Goal: Entertainment & Leisure: Consume media (video, audio)

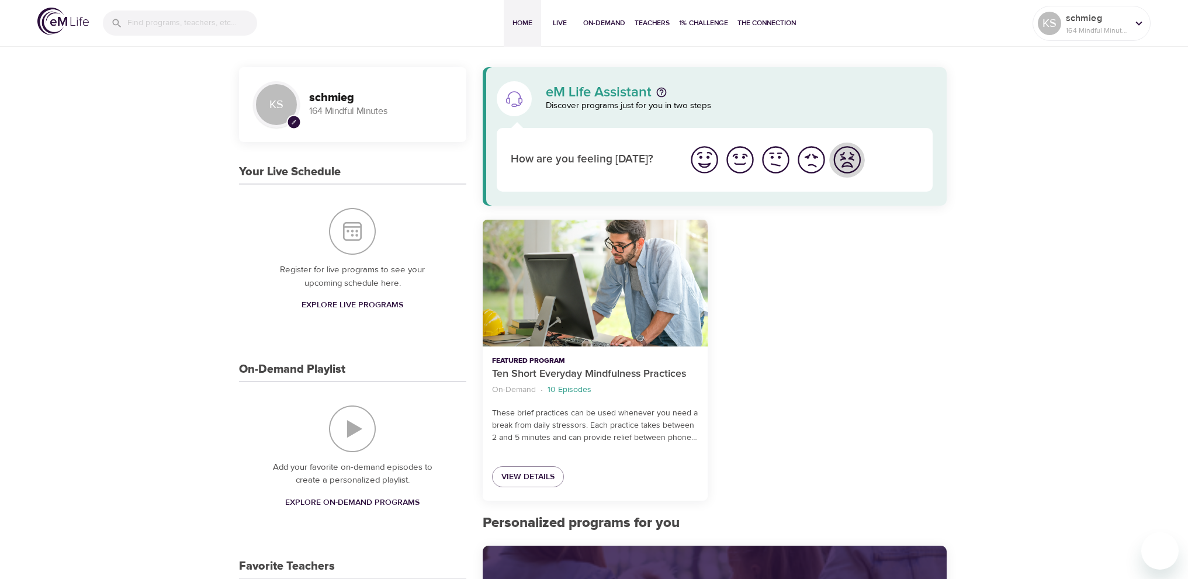
click at [847, 161] on img "I'm feeling worst" at bounding box center [847, 160] width 32 height 32
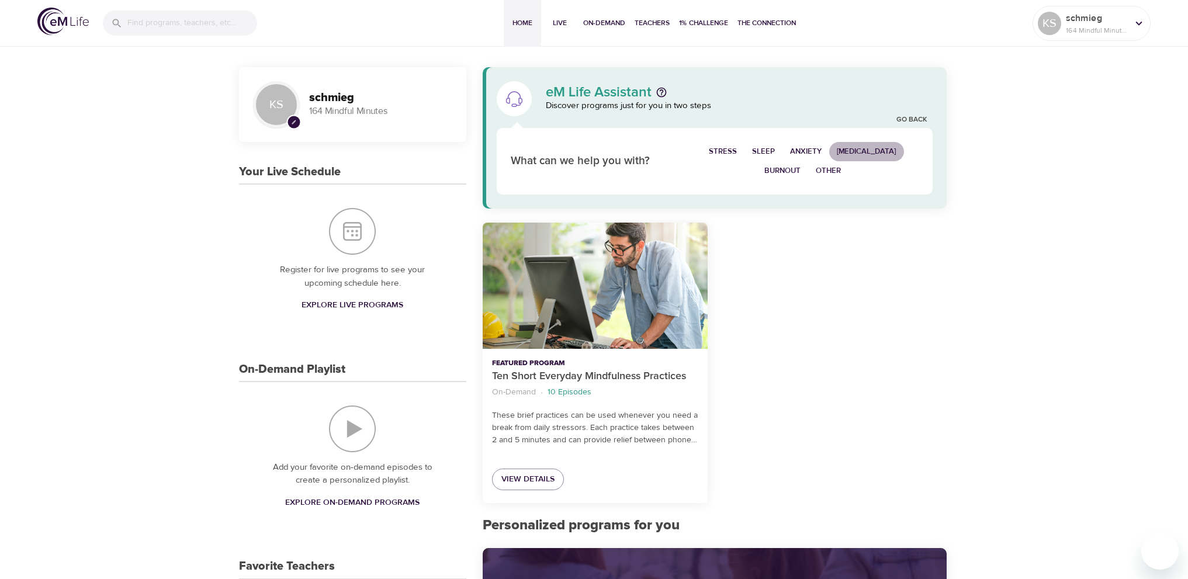
click at [875, 150] on span "[MEDICAL_DATA]" at bounding box center [867, 151] width 60 height 13
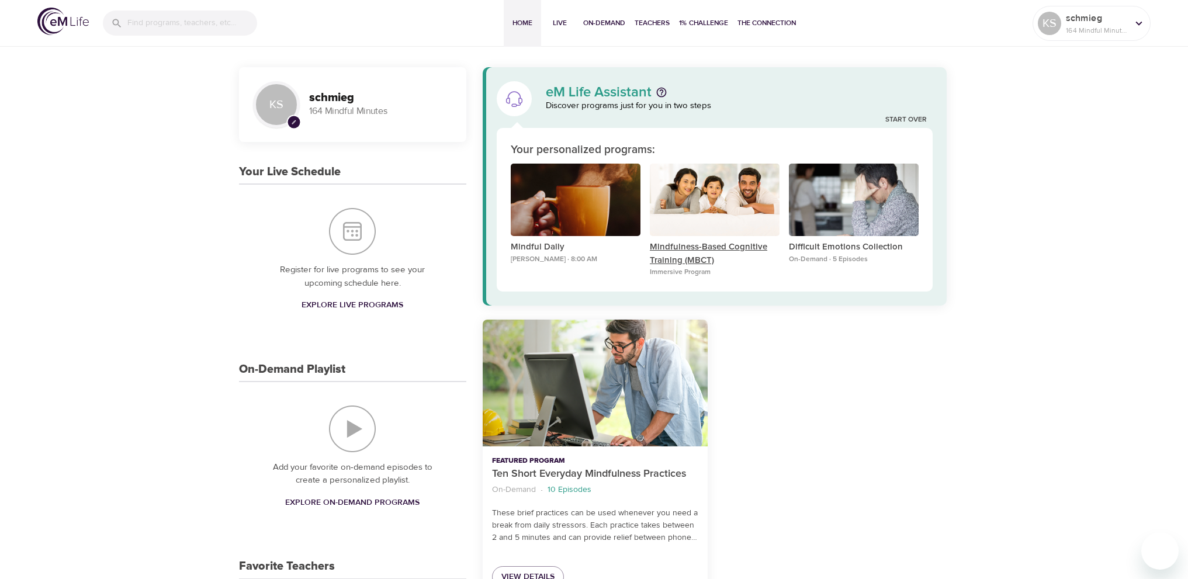
click at [682, 248] on p "Mindfulness-Based Cognitive Training (MBCT)" at bounding box center [715, 254] width 130 height 26
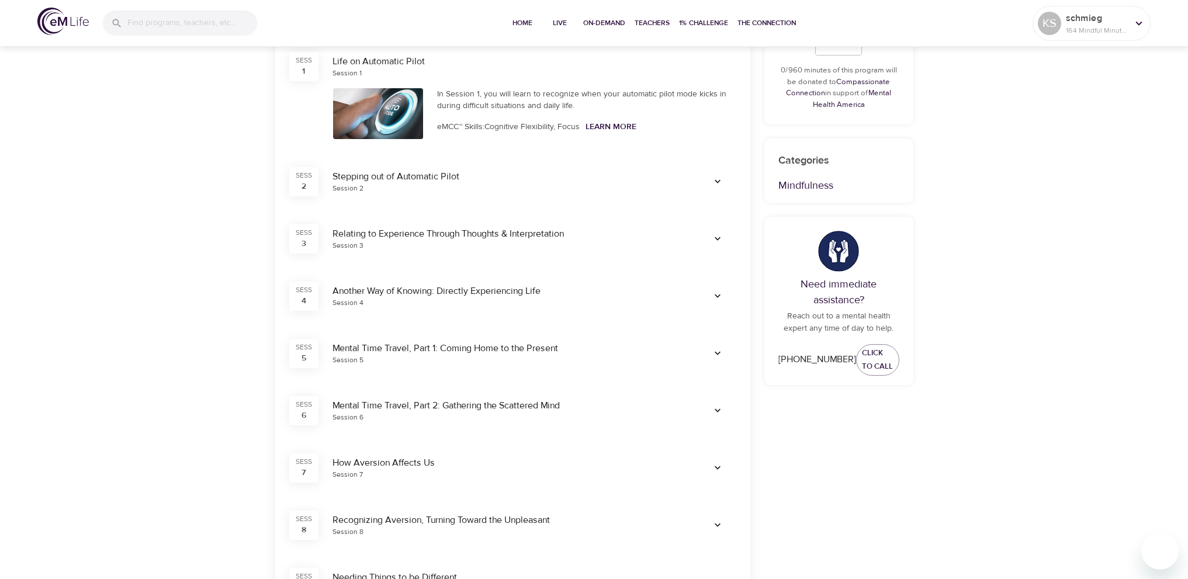
scroll to position [409, 0]
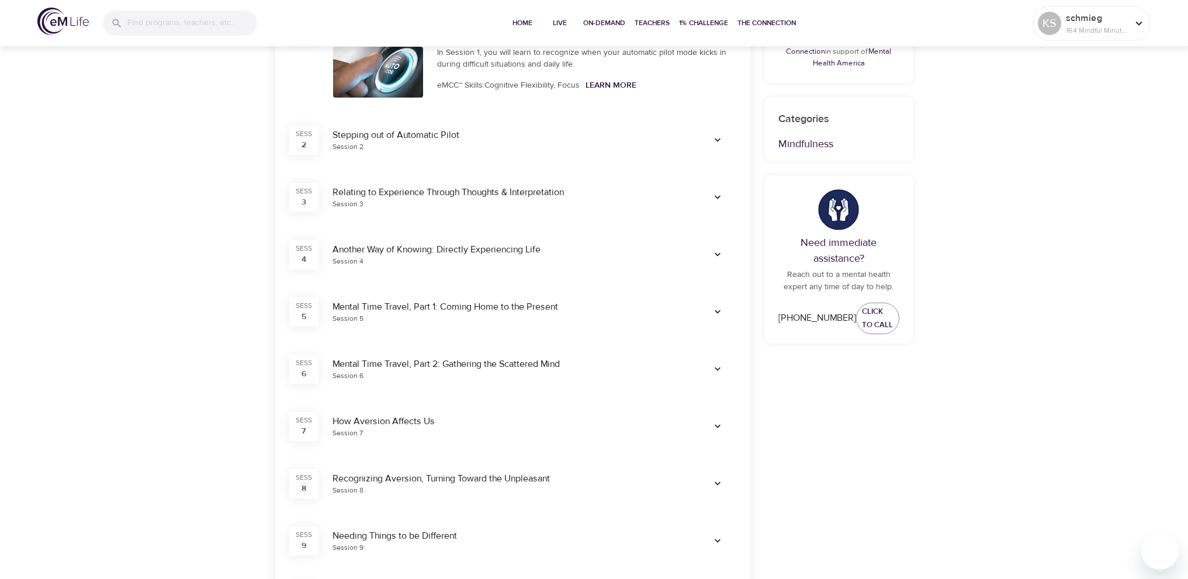
click at [722, 311] on icon "button" at bounding box center [718, 312] width 12 height 12
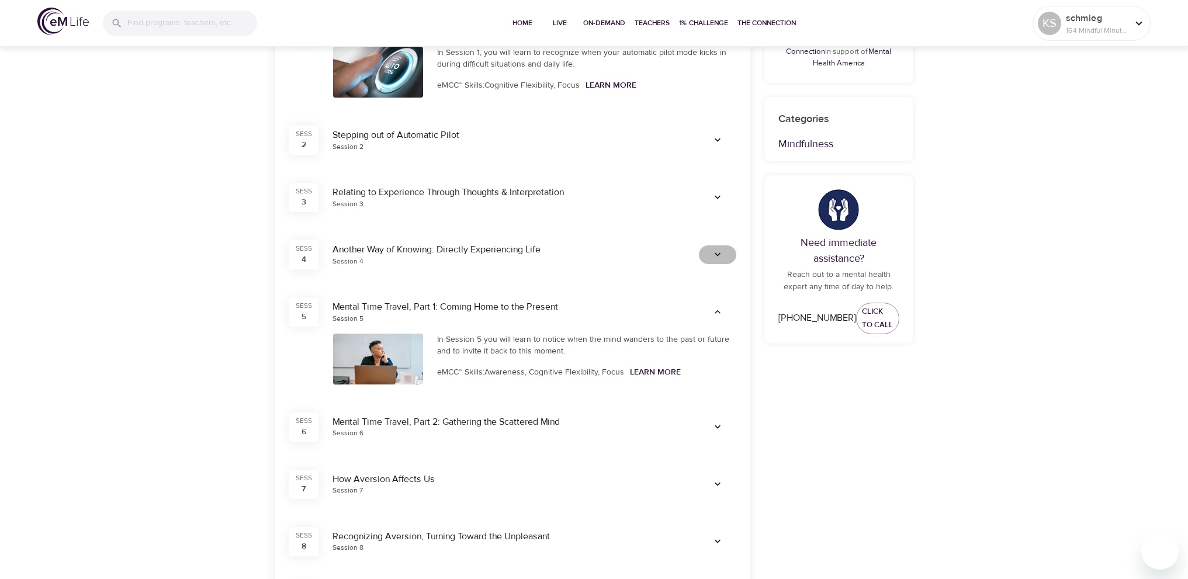
click at [718, 259] on icon "button" at bounding box center [718, 255] width 12 height 12
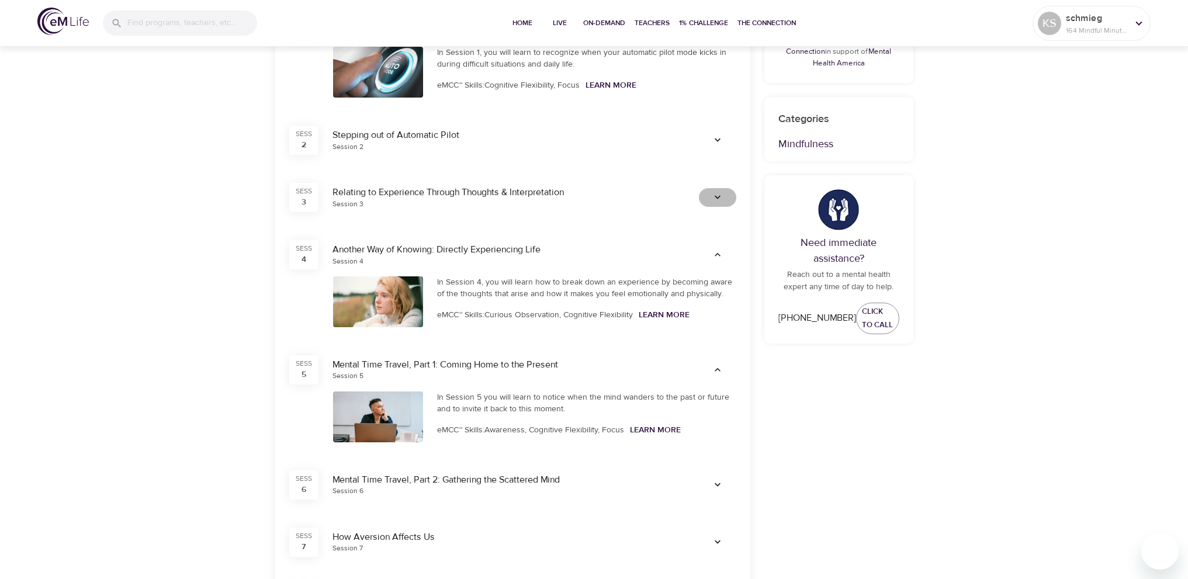
click at [719, 198] on icon "button" at bounding box center [718, 198] width 12 height 12
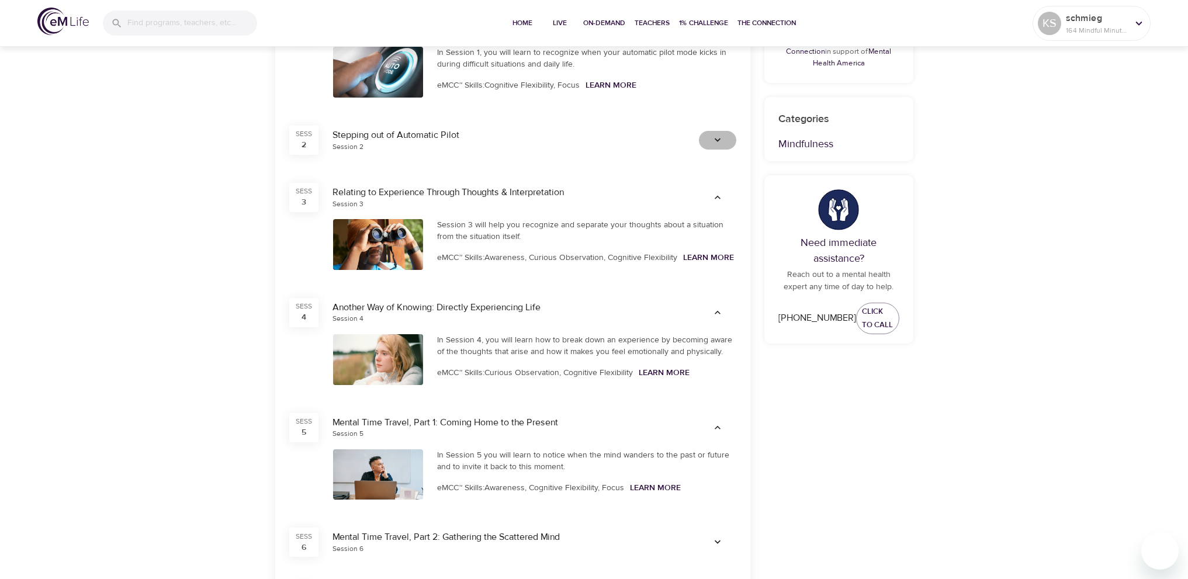
click at [721, 140] on icon "button" at bounding box center [718, 140] width 12 height 12
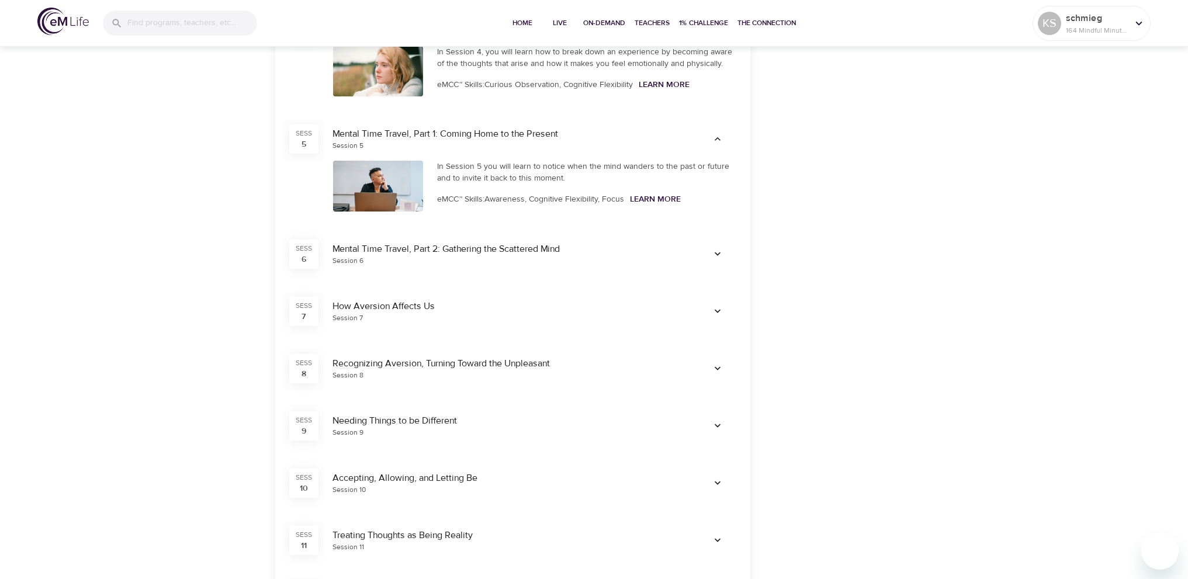
scroll to position [760, 0]
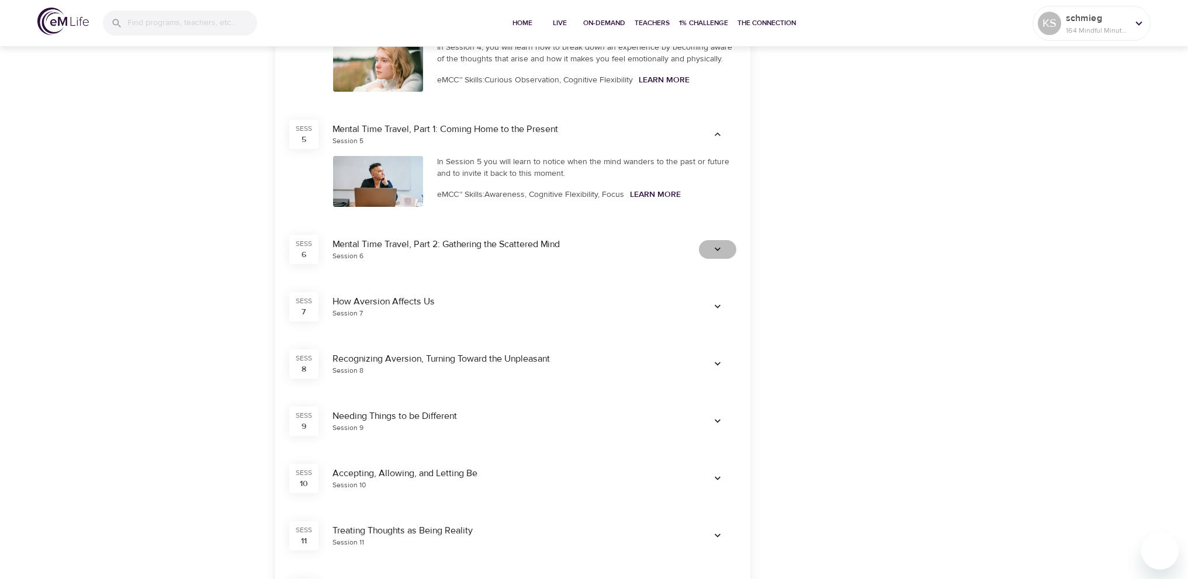
click at [717, 246] on icon "button" at bounding box center [718, 250] width 12 height 12
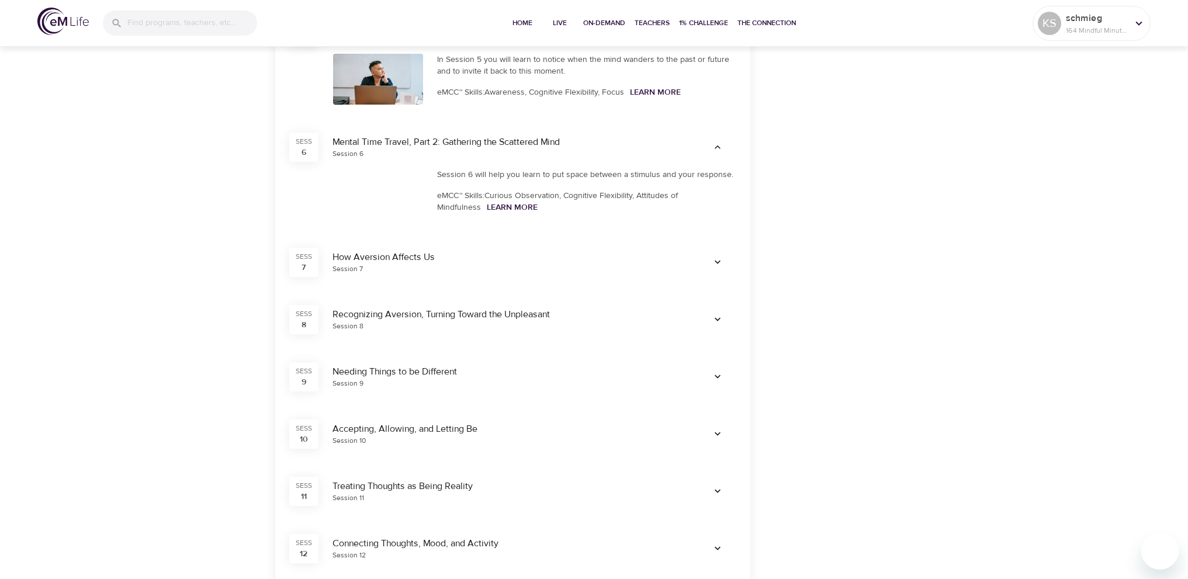
scroll to position [877, 0]
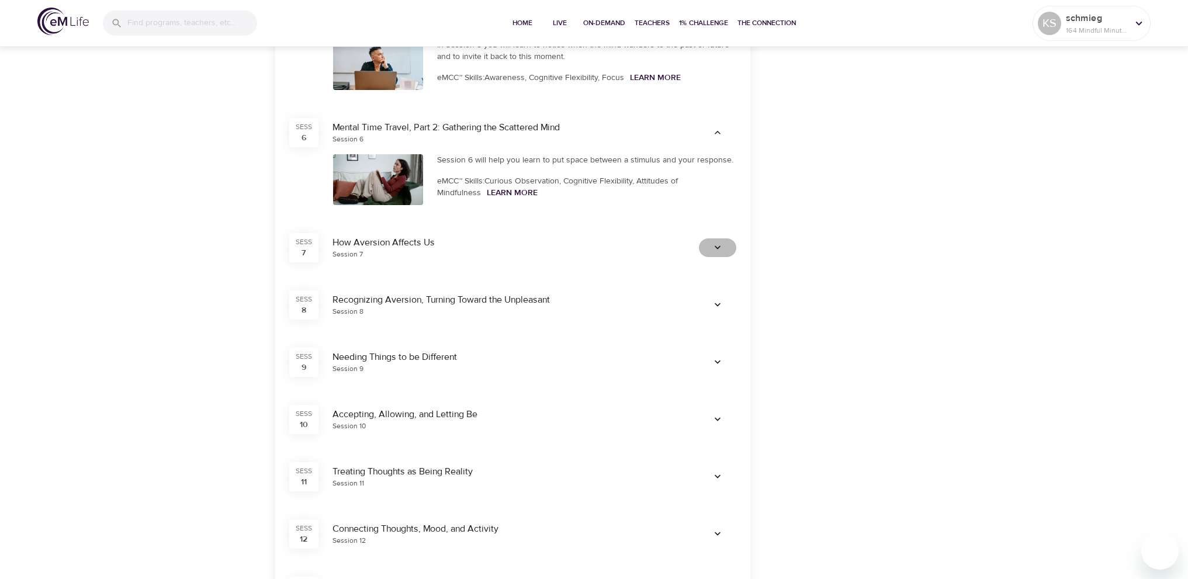
click at [717, 250] on icon "button" at bounding box center [718, 248] width 12 height 12
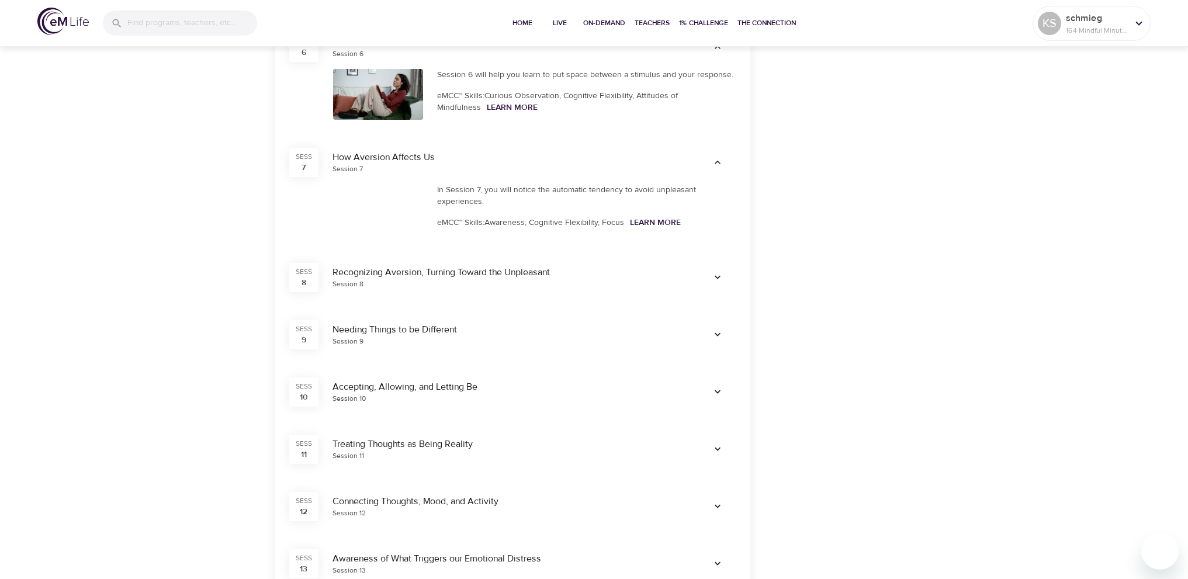
scroll to position [993, 0]
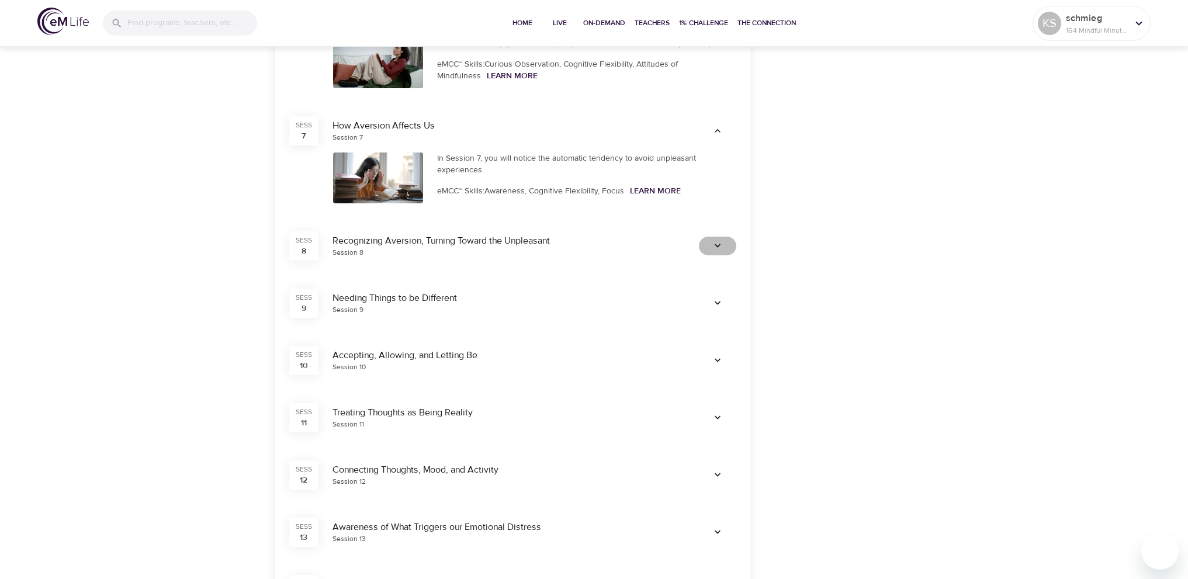
click at [716, 244] on icon "button" at bounding box center [718, 246] width 12 height 12
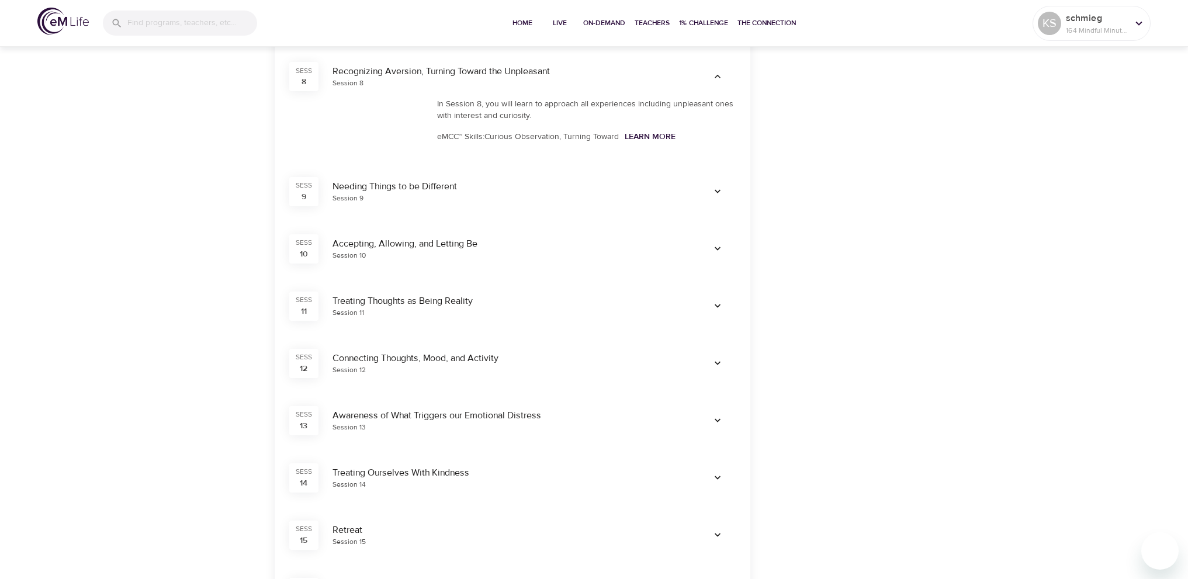
scroll to position [1169, 0]
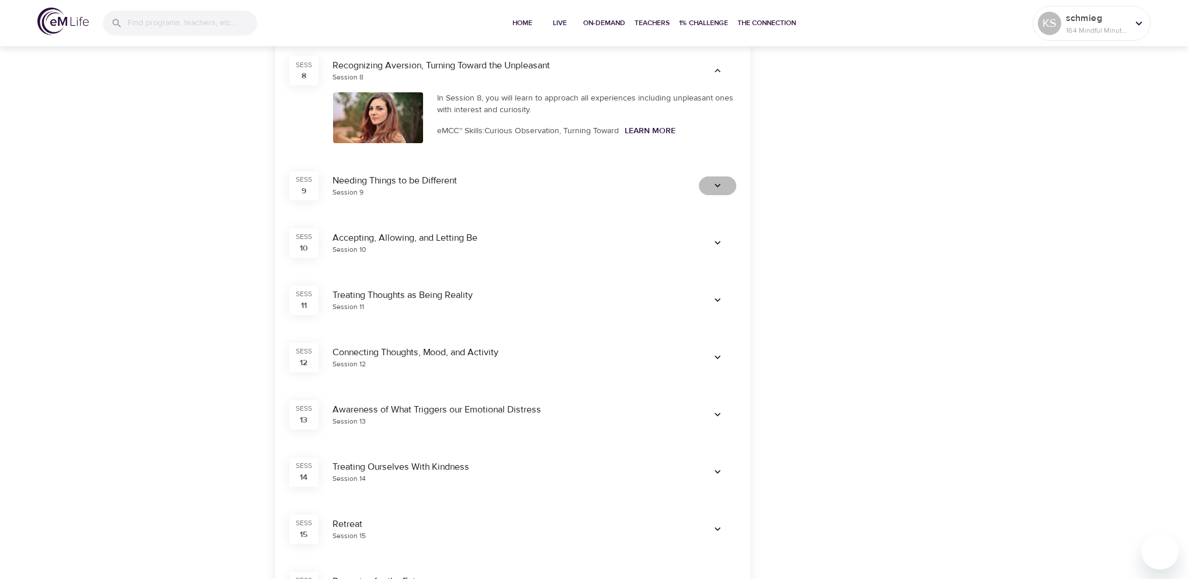
click at [716, 181] on icon "button" at bounding box center [718, 186] width 12 height 12
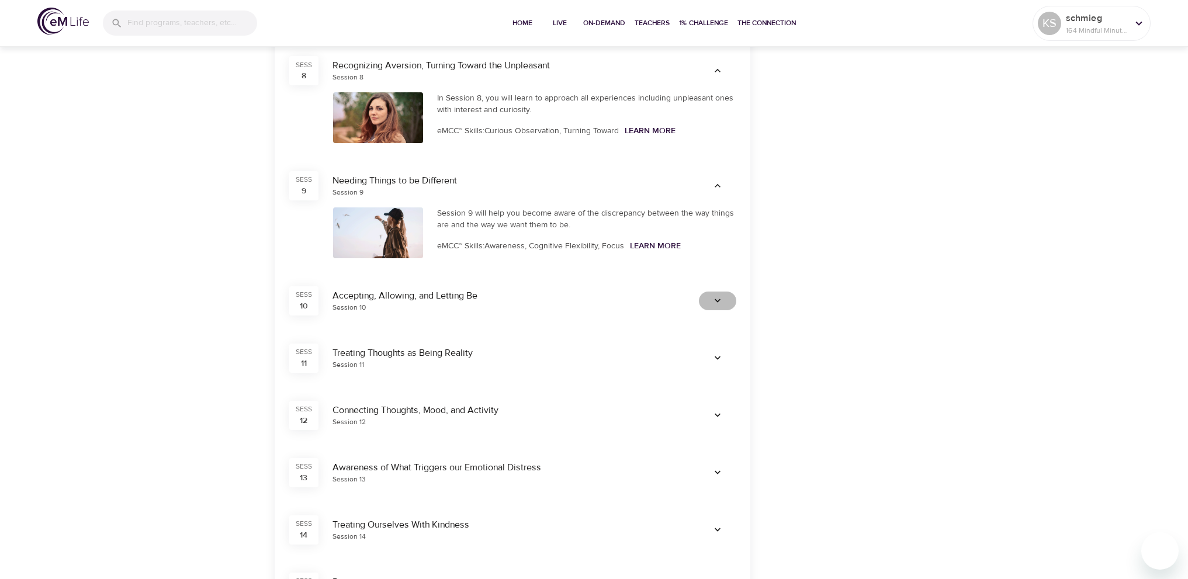
click at [718, 300] on icon "button" at bounding box center [718, 301] width 12 height 12
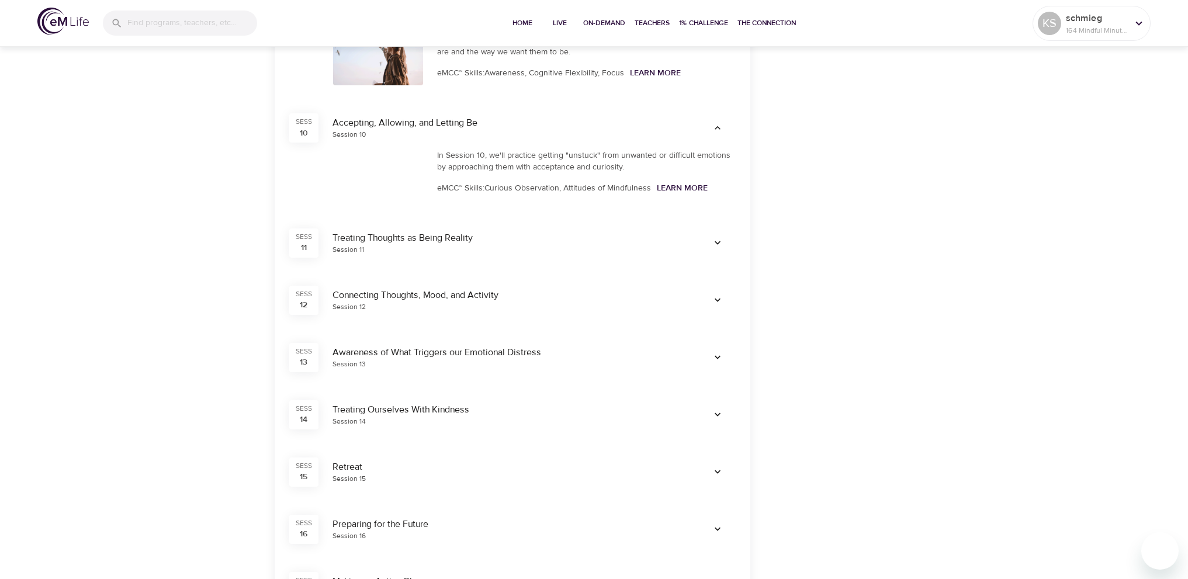
scroll to position [1344, 0]
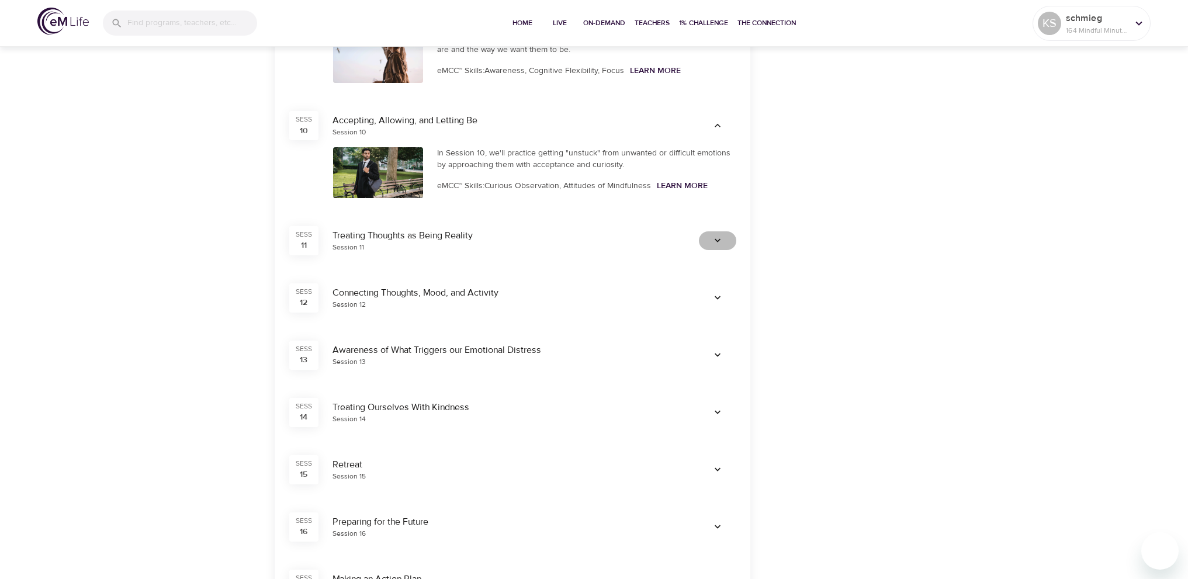
click at [718, 238] on icon "button" at bounding box center [718, 241] width 12 height 12
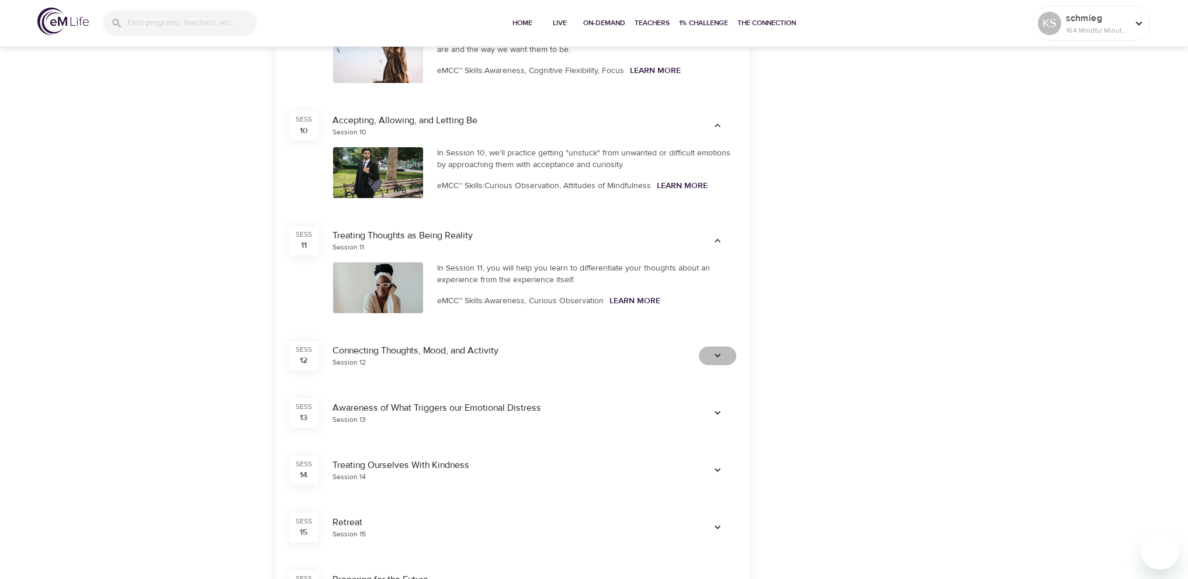
click at [716, 358] on icon "button" at bounding box center [718, 356] width 12 height 12
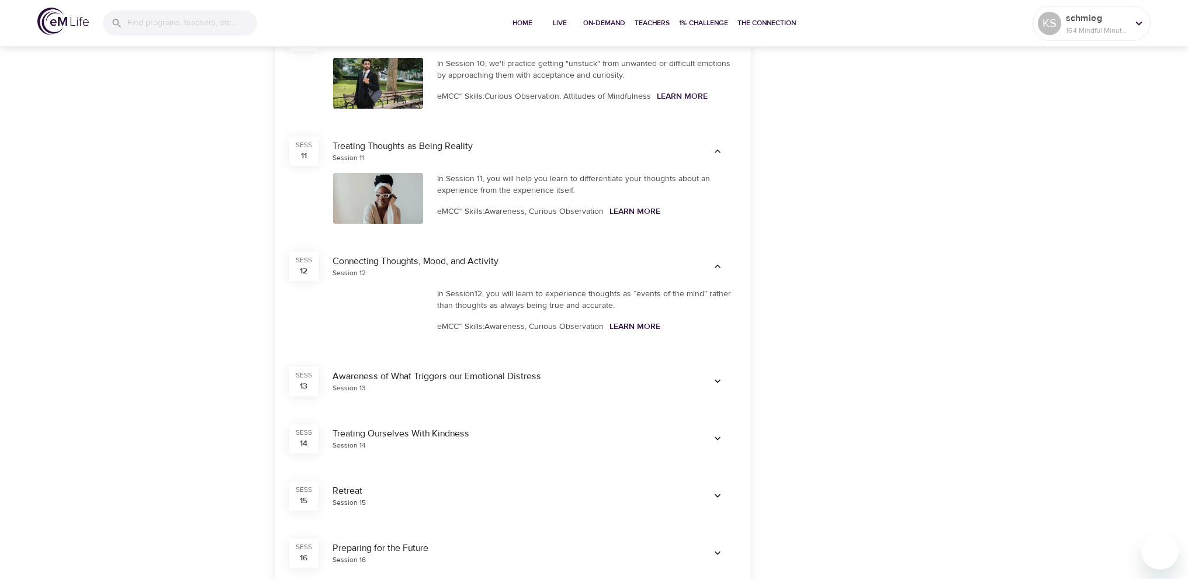
scroll to position [1461, 0]
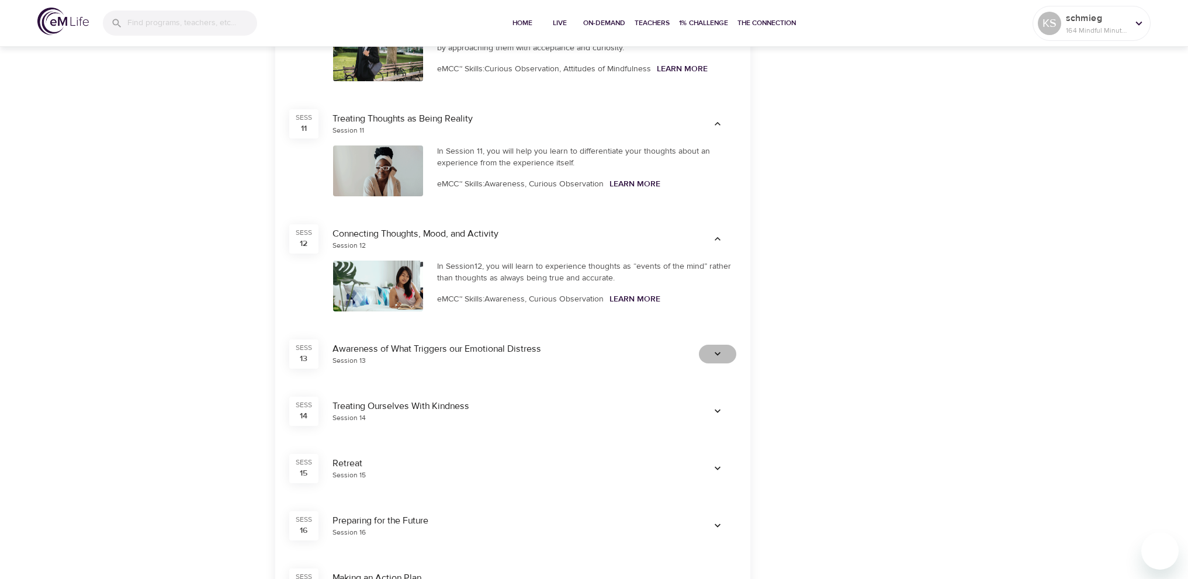
click at [720, 356] on icon "button" at bounding box center [718, 354] width 12 height 12
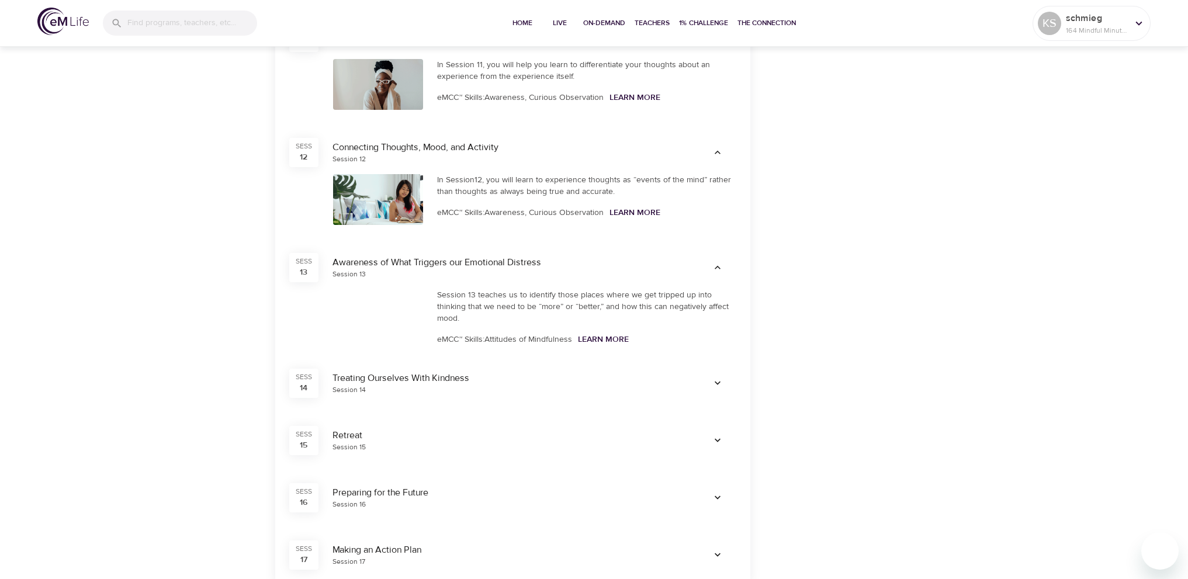
scroll to position [1578, 0]
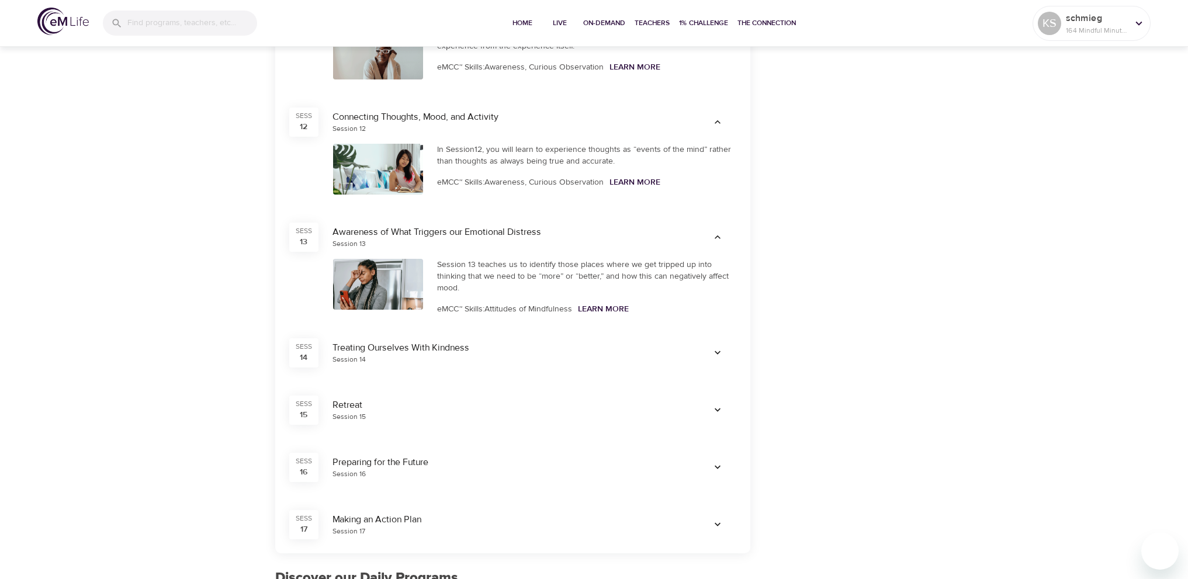
click at [720, 356] on icon "button" at bounding box center [718, 353] width 12 height 12
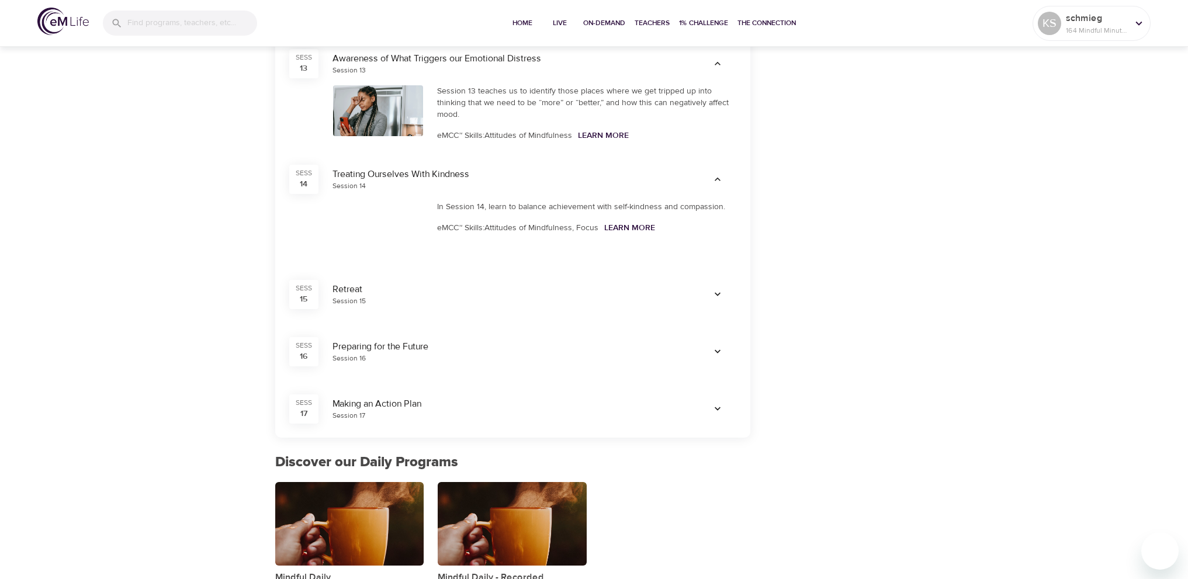
scroll to position [1753, 0]
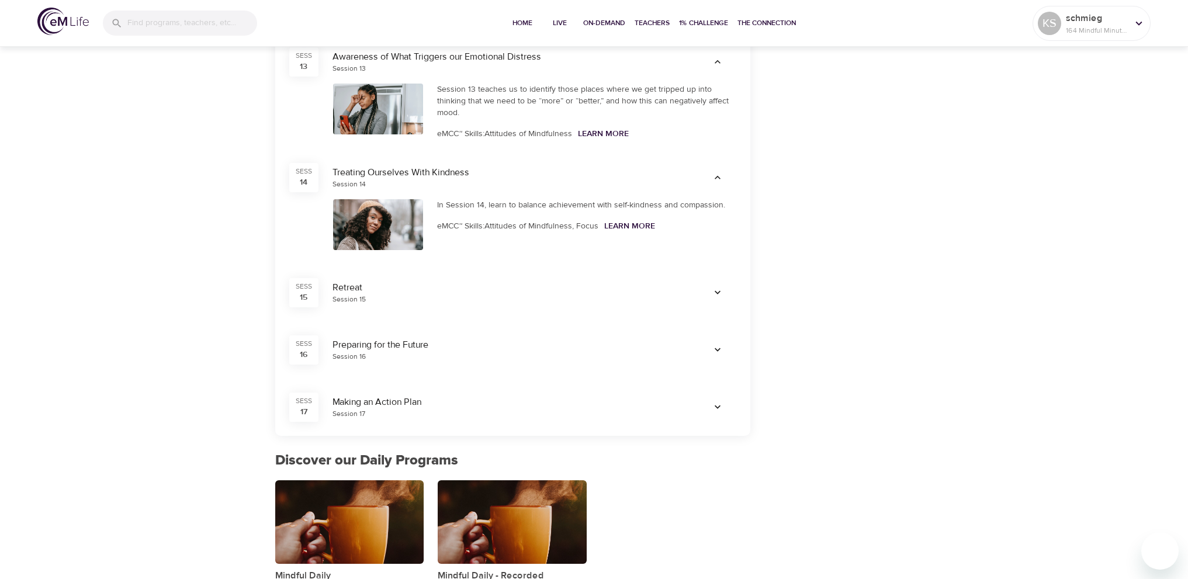
click at [716, 297] on icon "button" at bounding box center [718, 293] width 12 height 12
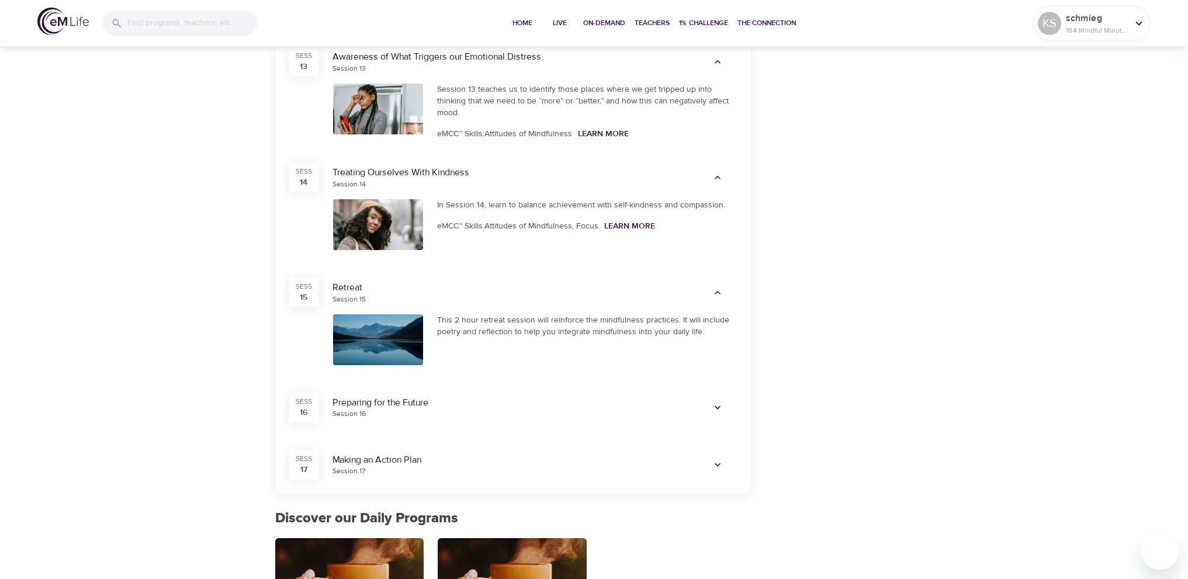
click at [720, 407] on icon "button" at bounding box center [718, 408] width 12 height 12
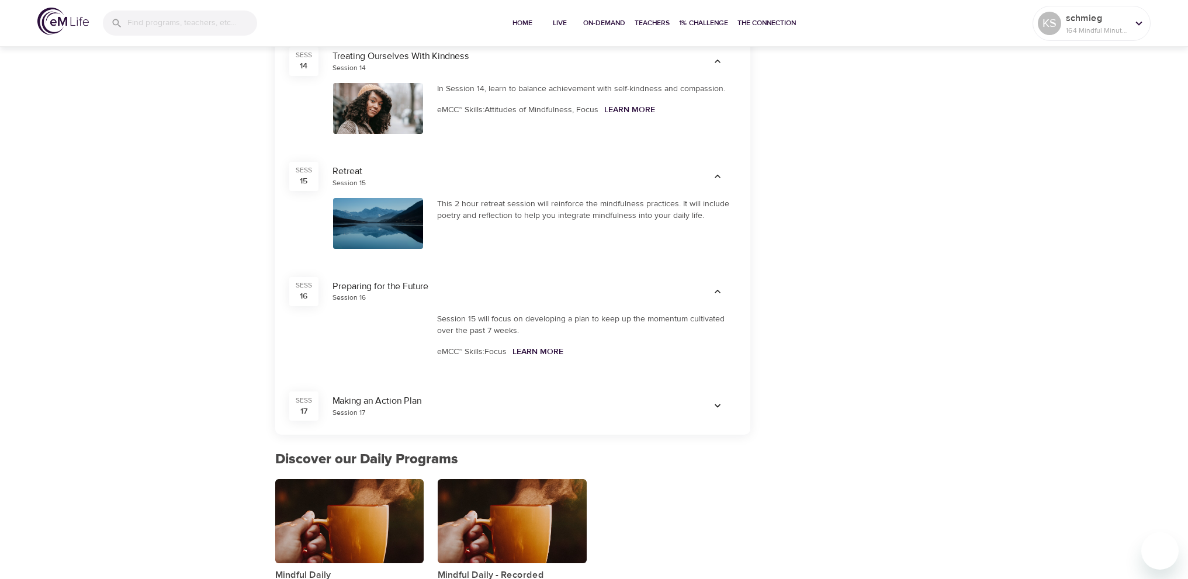
scroll to position [1870, 0]
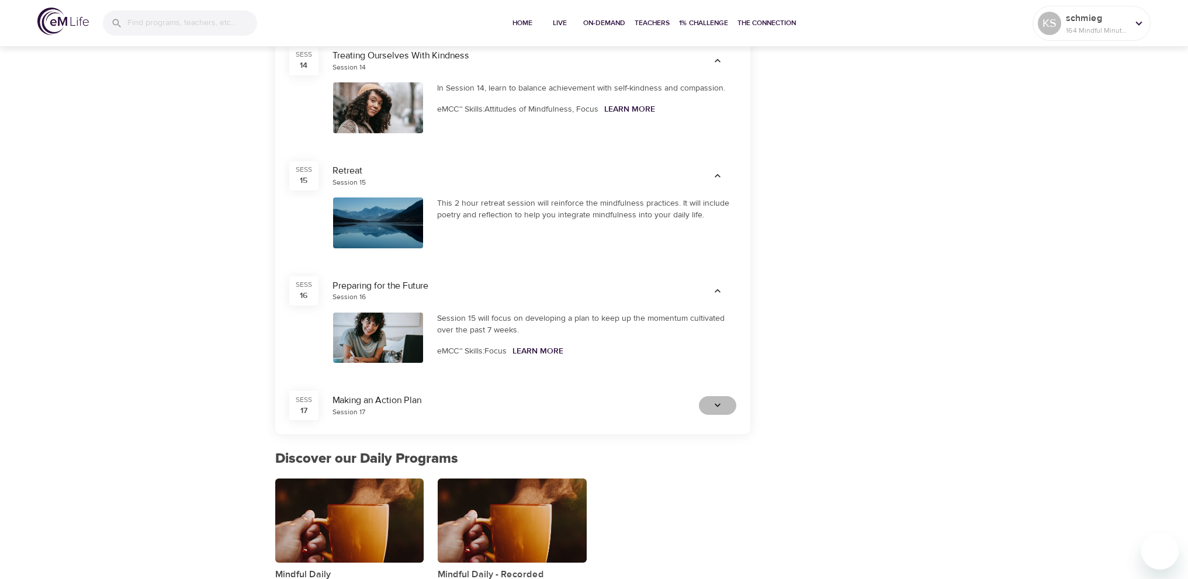
click at [719, 404] on icon "button" at bounding box center [718, 406] width 12 height 12
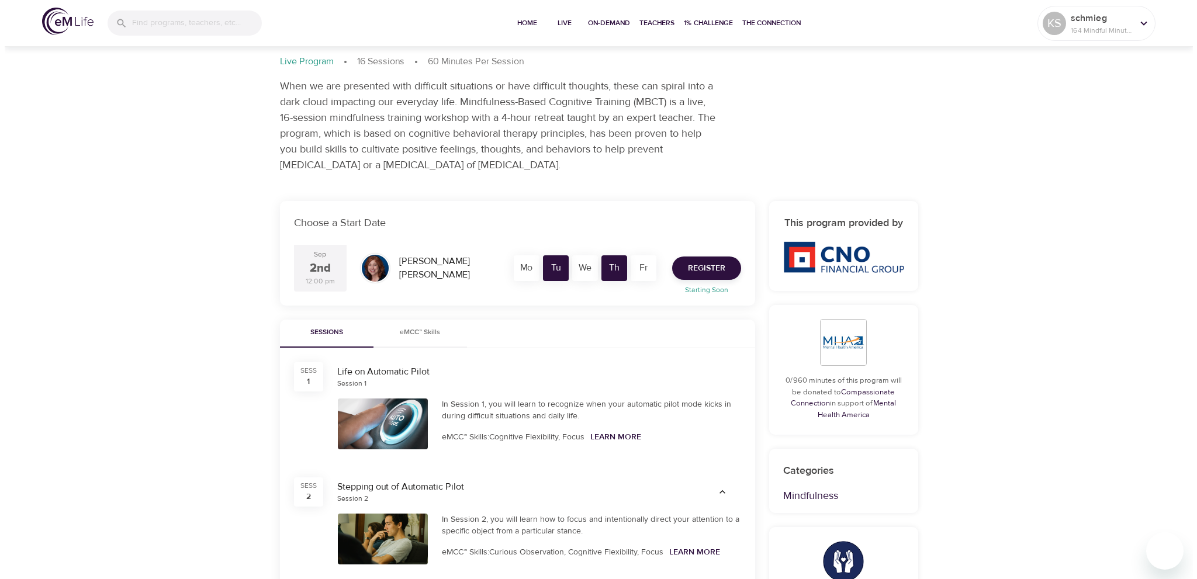
scroll to position [0, 0]
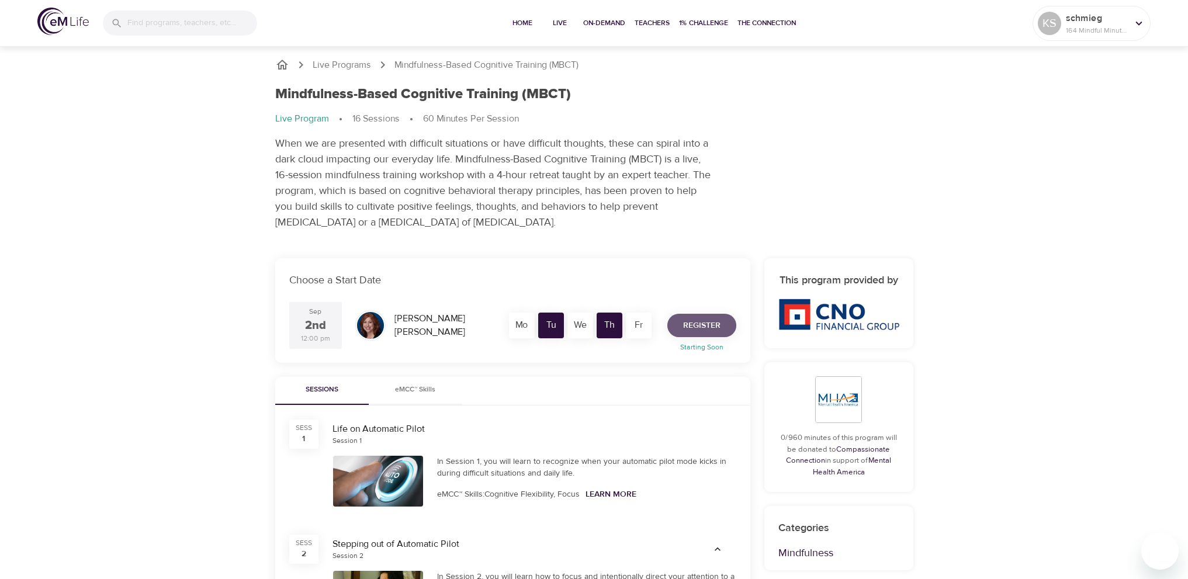
click at [705, 323] on span "Register" at bounding box center [701, 325] width 37 height 15
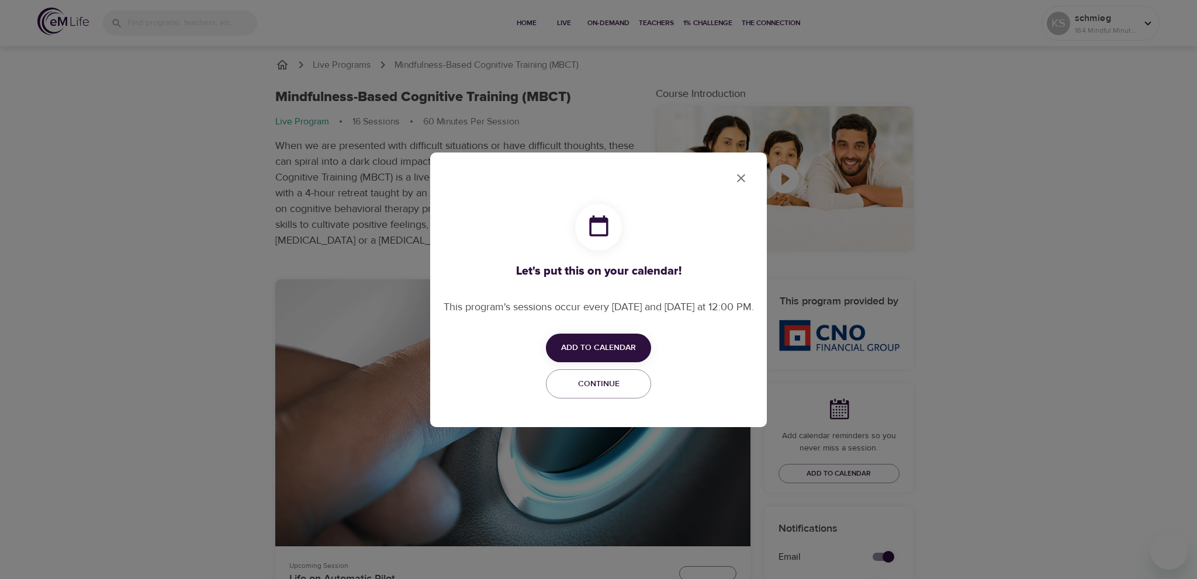
checkbox input "true"
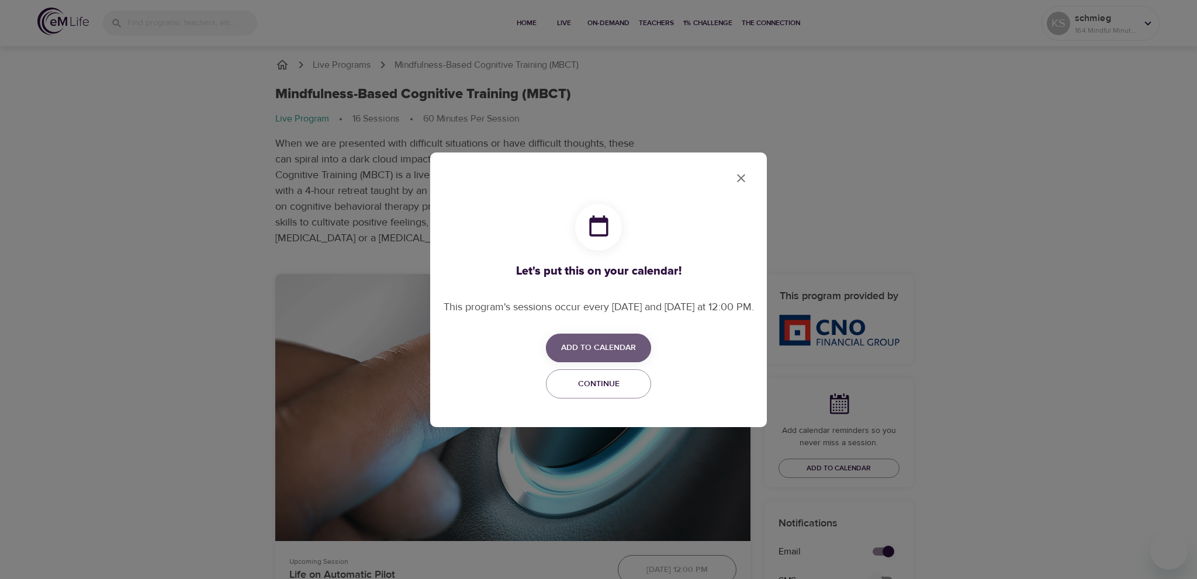
click at [594, 351] on span "Add to Calendar" at bounding box center [598, 348] width 75 height 15
click at [596, 404] on span "Outlook" at bounding box center [606, 401] width 36 height 16
click at [740, 177] on div at bounding box center [598, 289] width 1197 height 579
click at [606, 388] on span "Continue" at bounding box center [598, 384] width 90 height 15
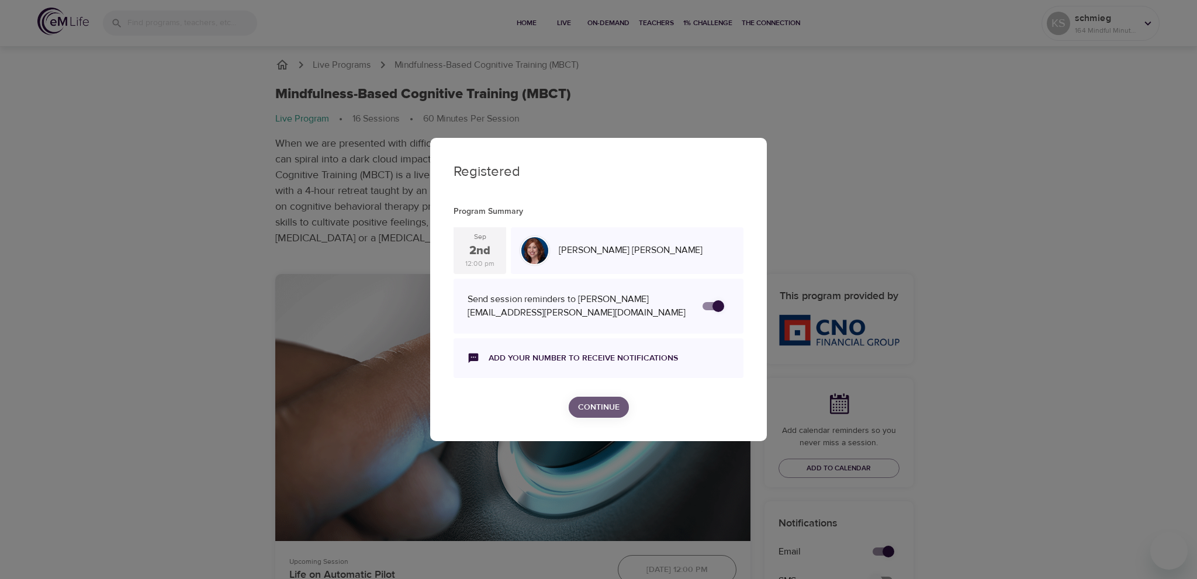
click at [599, 407] on span "Continue" at bounding box center [598, 407] width 41 height 15
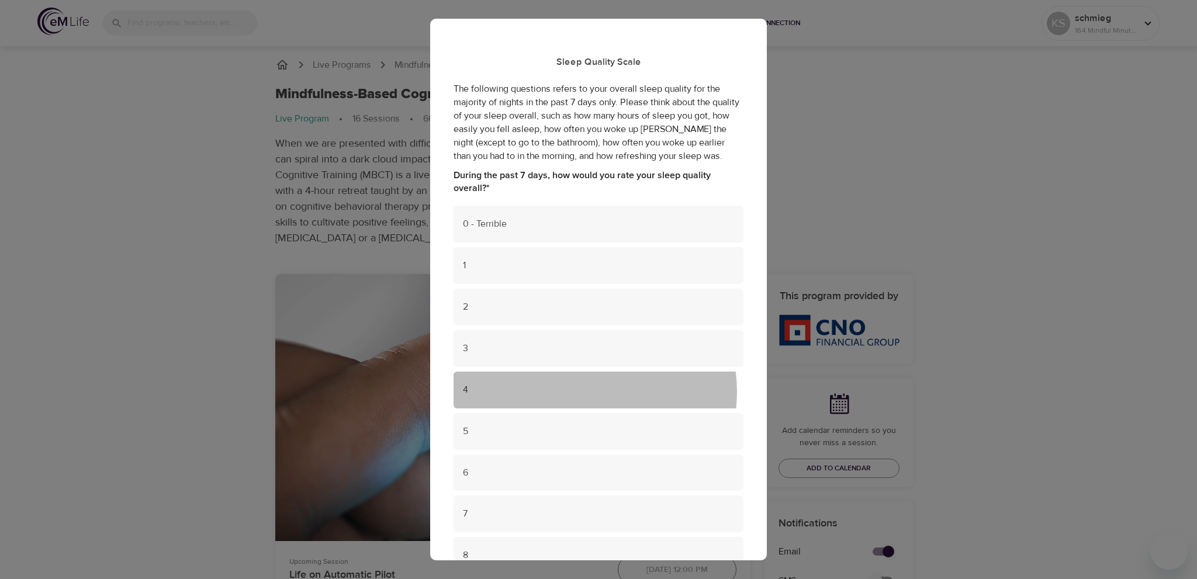
click at [584, 392] on span "4" at bounding box center [598, 389] width 271 height 13
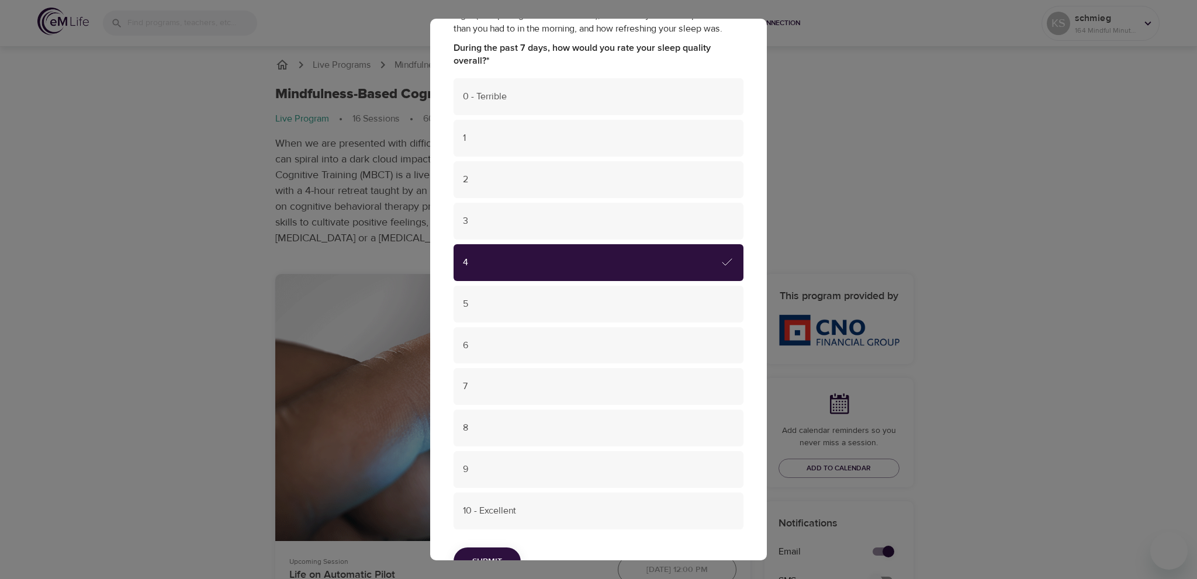
scroll to position [166, 0]
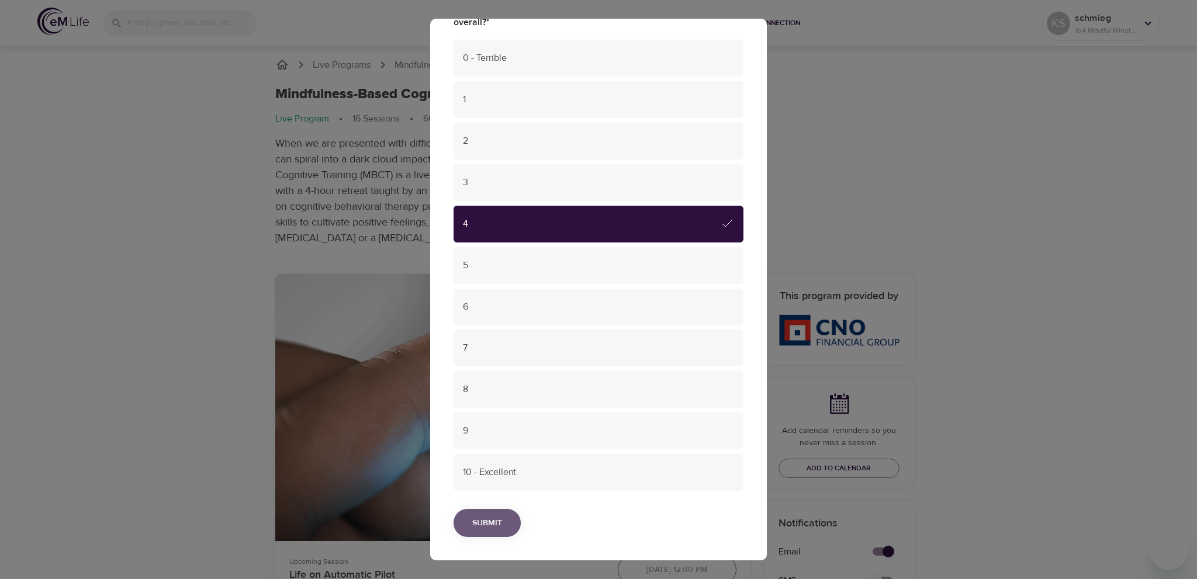
click at [495, 520] on span "Submit" at bounding box center [487, 523] width 30 height 15
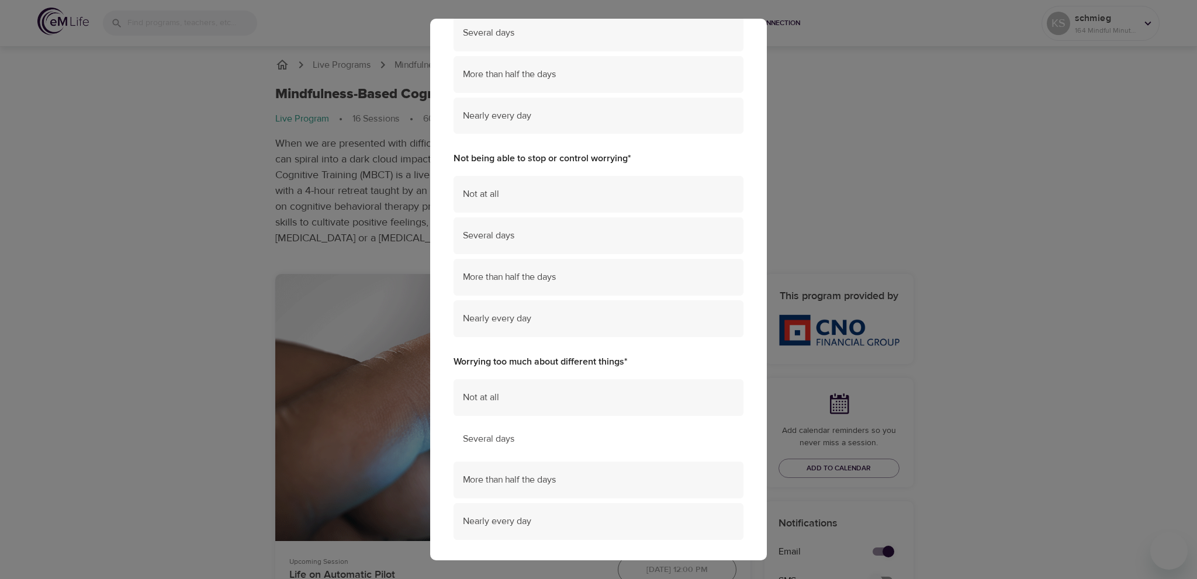
scroll to position [0, 0]
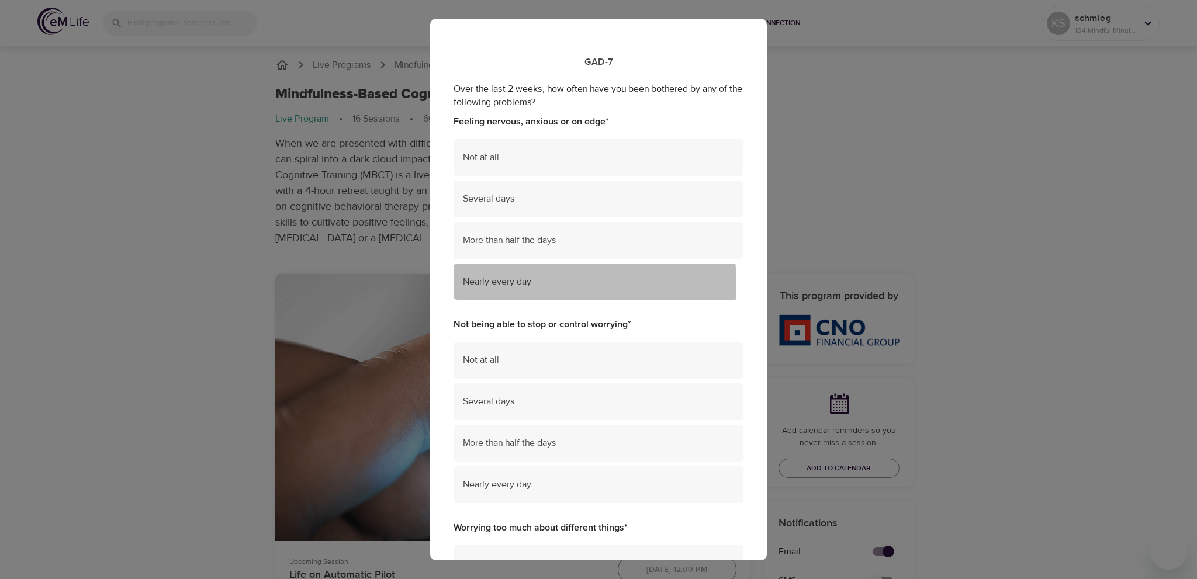
click at [538, 283] on span "Nearly every day" at bounding box center [598, 281] width 271 height 13
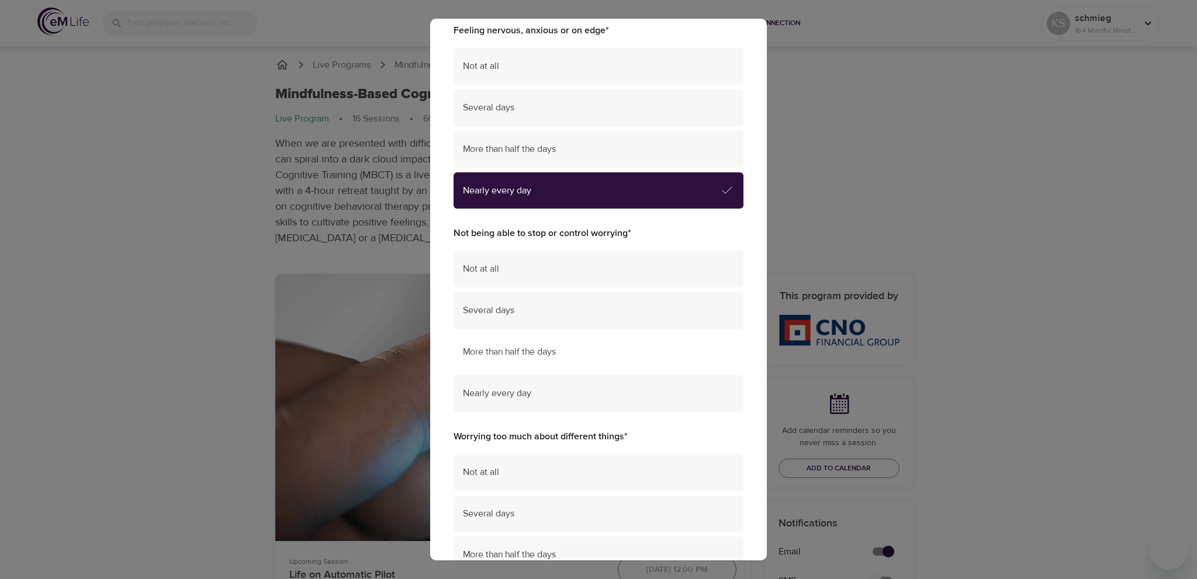
scroll to position [175, 0]
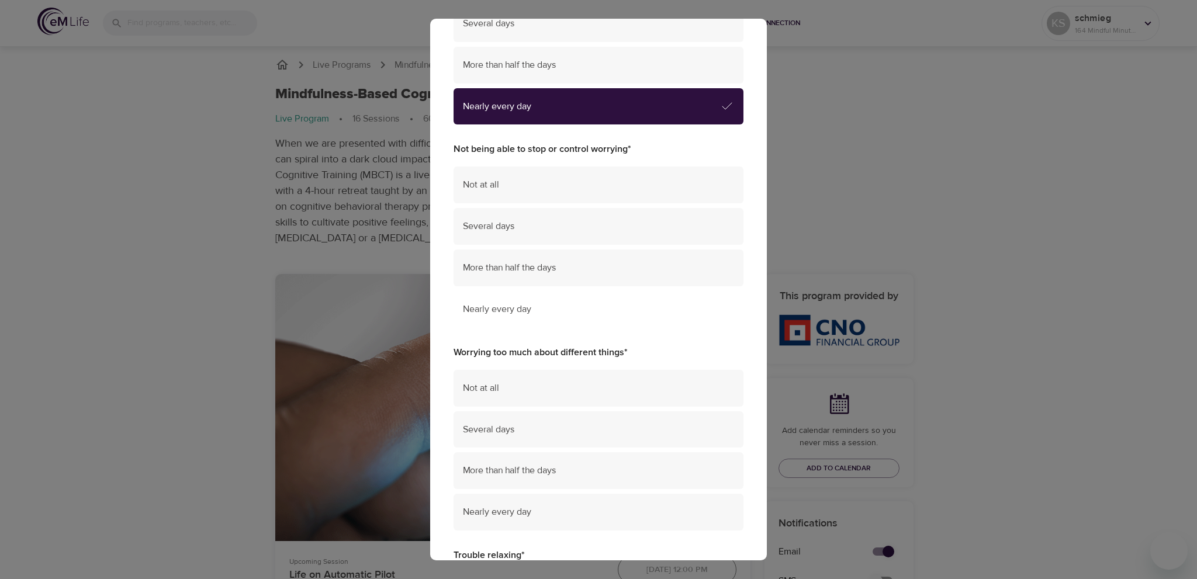
click at [518, 310] on span "Nearly every day" at bounding box center [598, 309] width 271 height 13
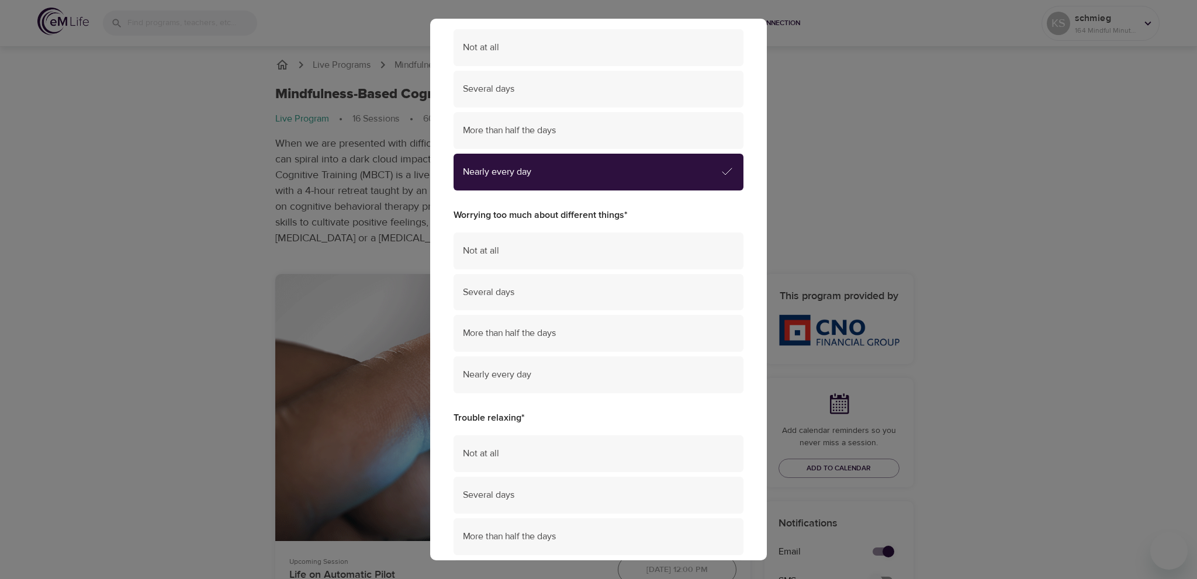
scroll to position [409, 0]
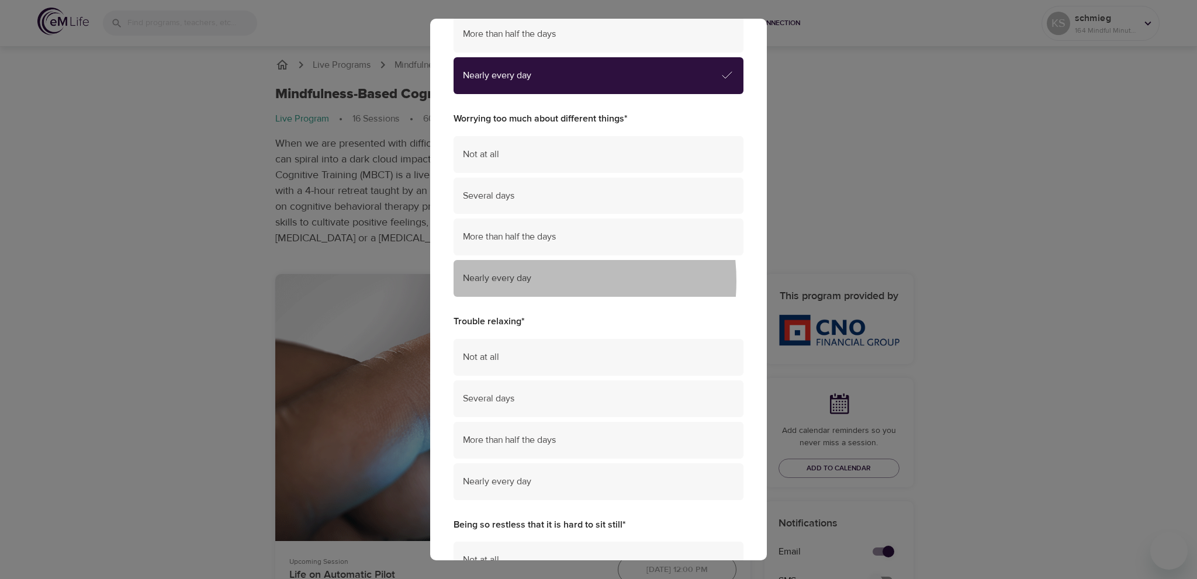
click at [529, 281] on span "Nearly every day" at bounding box center [598, 278] width 271 height 13
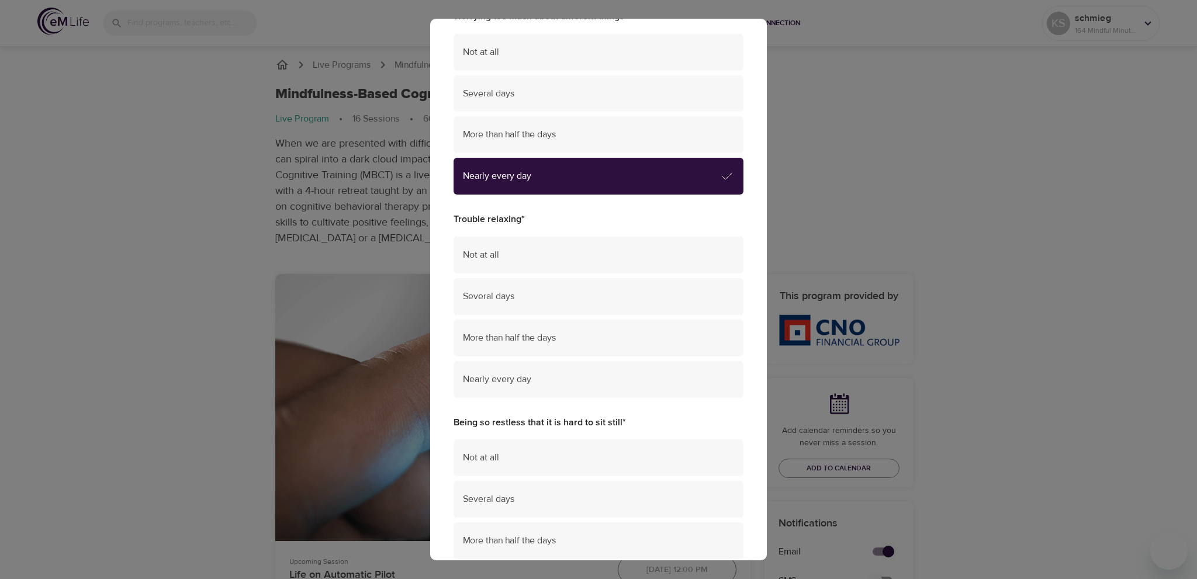
scroll to position [526, 0]
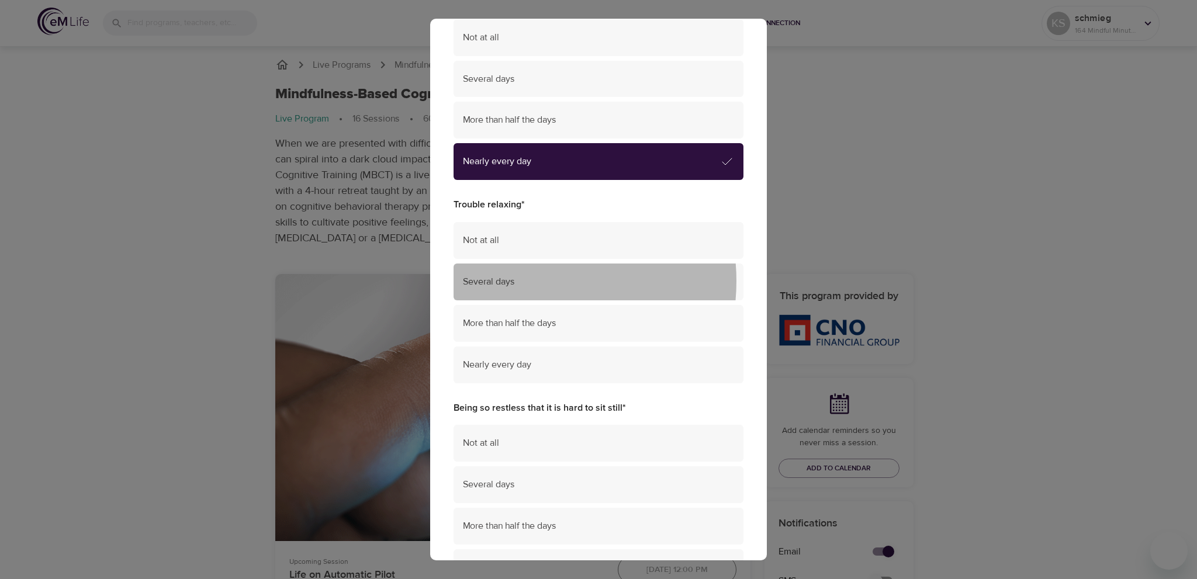
click at [529, 281] on span "Several days" at bounding box center [598, 281] width 271 height 13
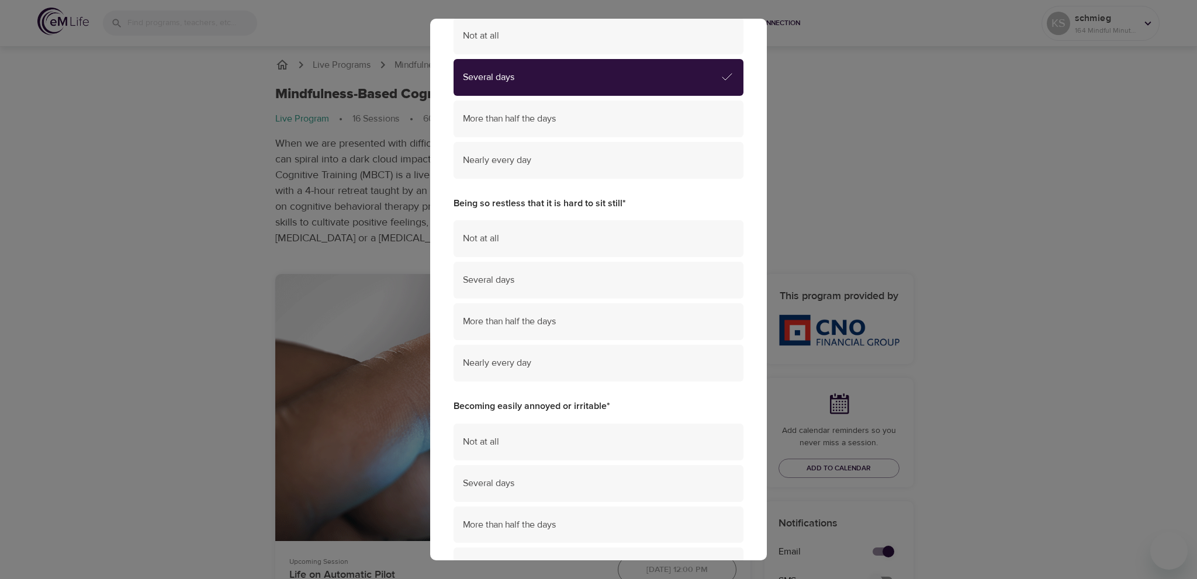
scroll to position [760, 0]
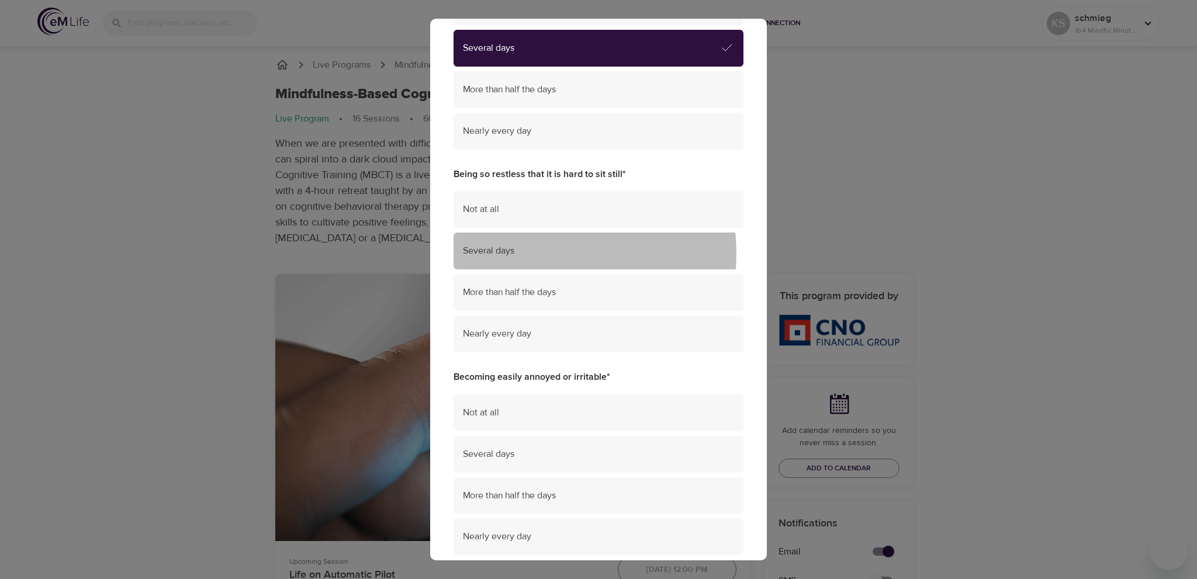
click at [532, 254] on span "Several days" at bounding box center [598, 250] width 271 height 13
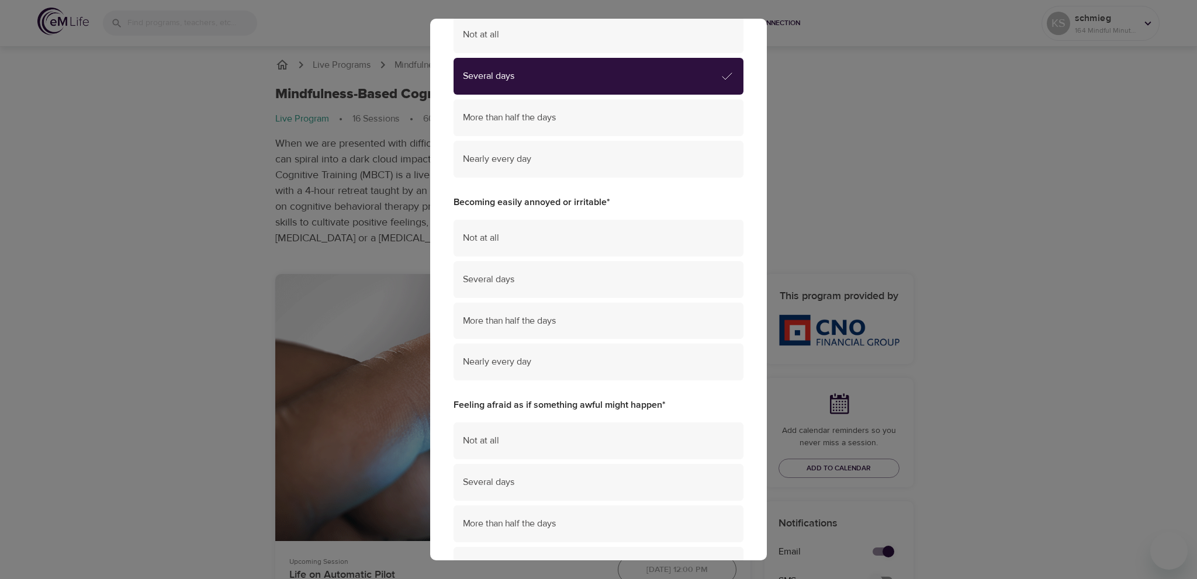
scroll to position [935, 0]
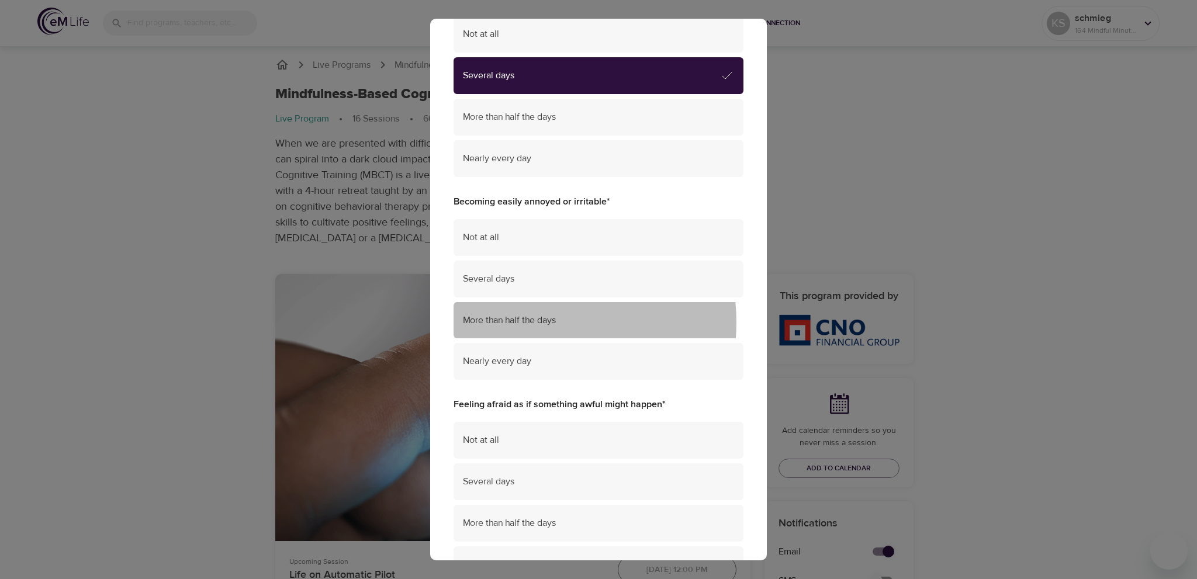
click at [530, 323] on span "More than half the days" at bounding box center [598, 320] width 271 height 13
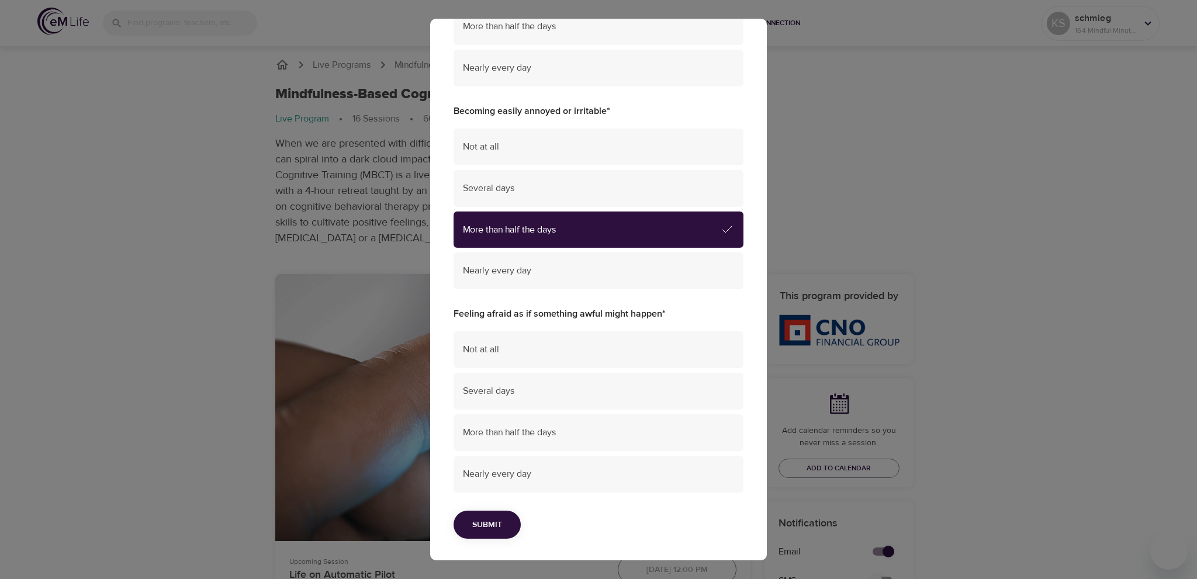
scroll to position [1027, 0]
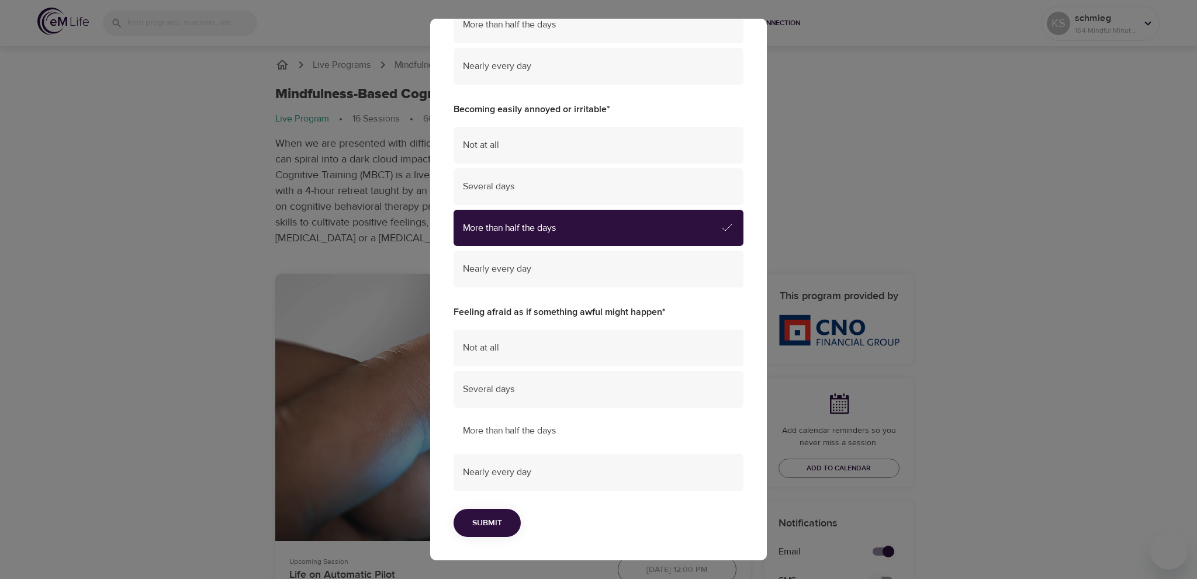
click at [565, 432] on span "More than half the days" at bounding box center [598, 430] width 271 height 13
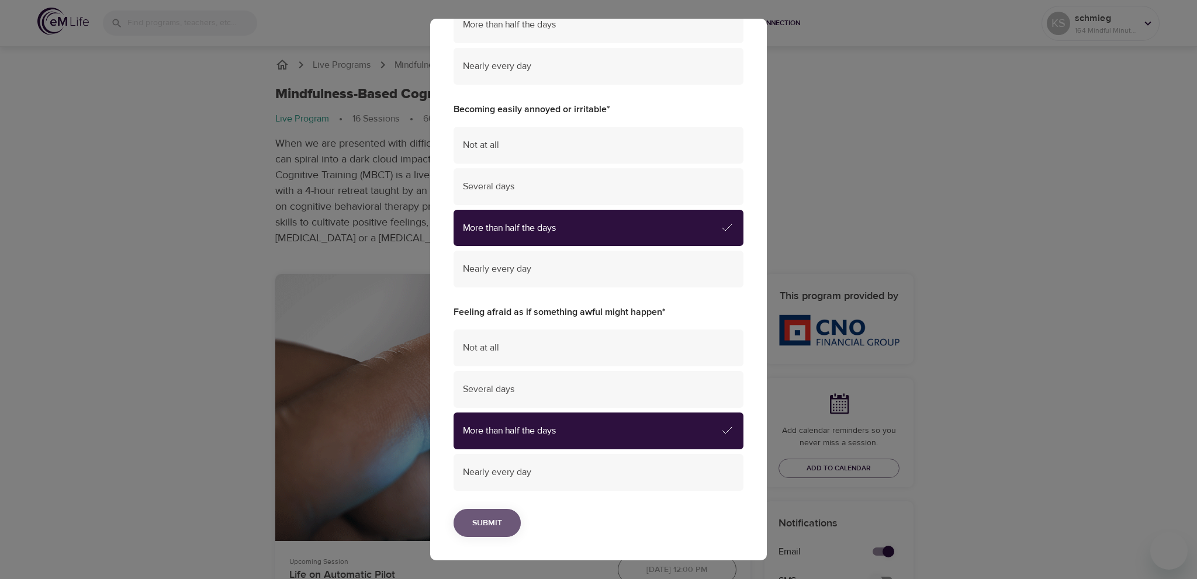
click at [500, 519] on span "Submit" at bounding box center [487, 523] width 30 height 15
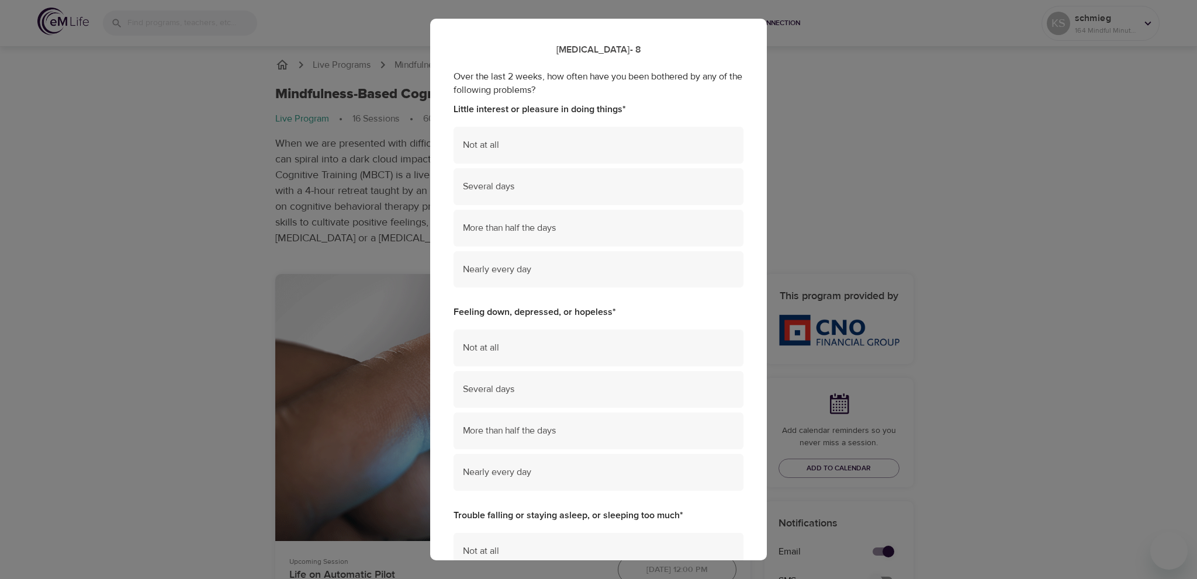
scroll to position [0, 0]
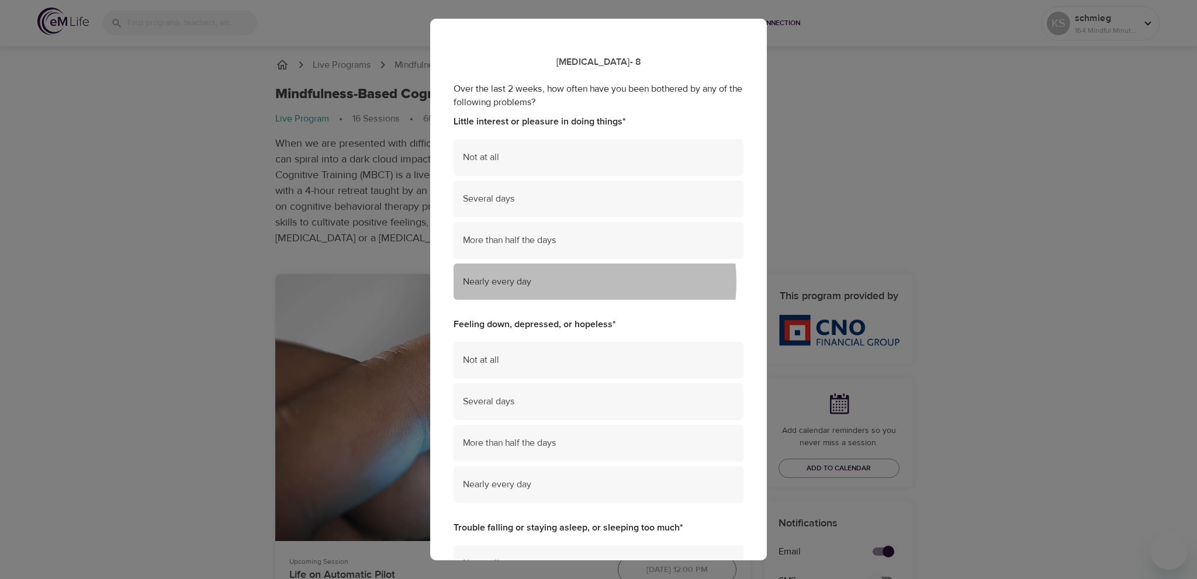
click at [555, 282] on span "Nearly every day" at bounding box center [598, 281] width 271 height 13
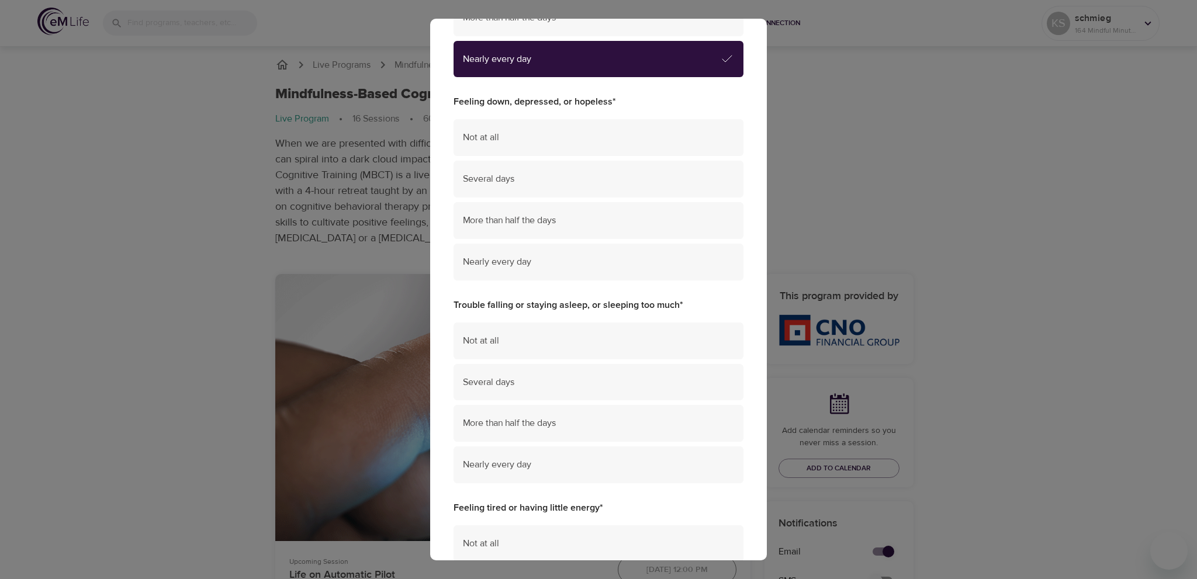
scroll to position [234, 0]
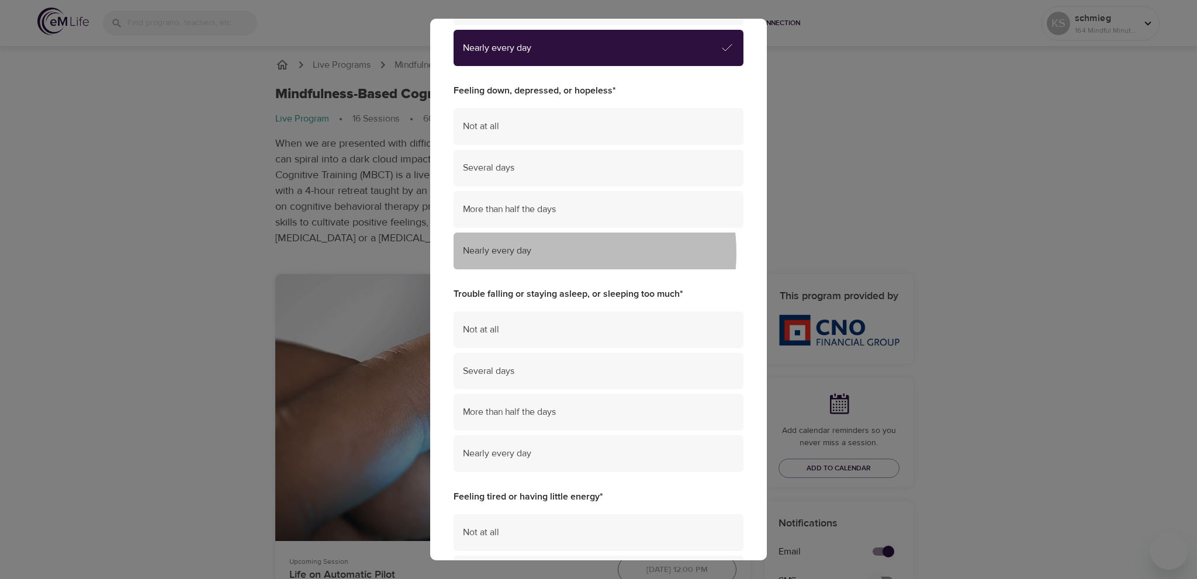
click at [549, 253] on span "Nearly every day" at bounding box center [598, 250] width 271 height 13
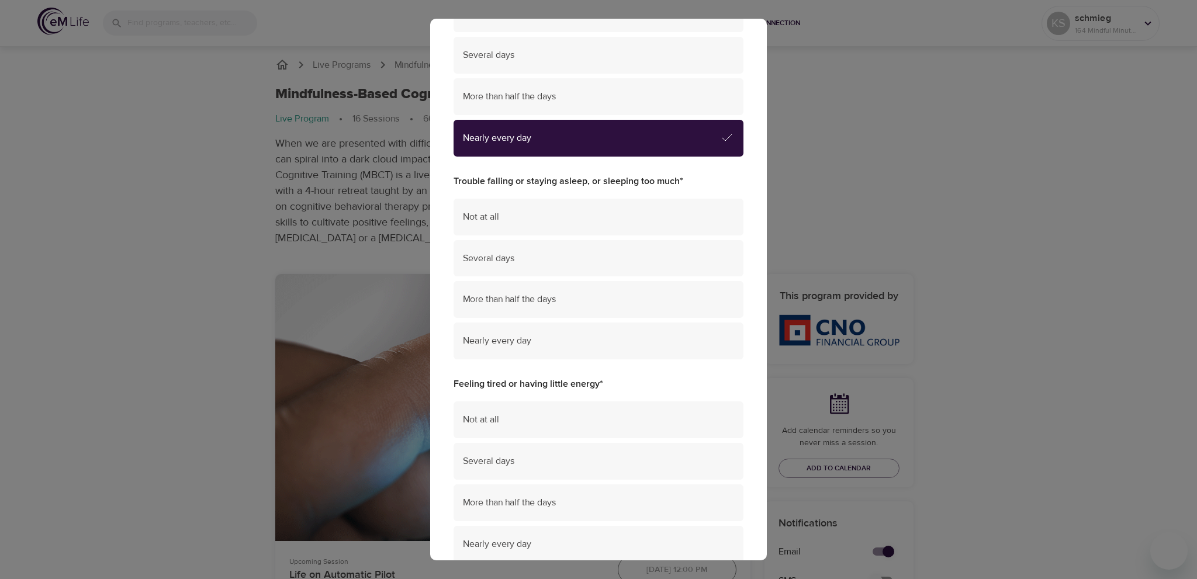
scroll to position [351, 0]
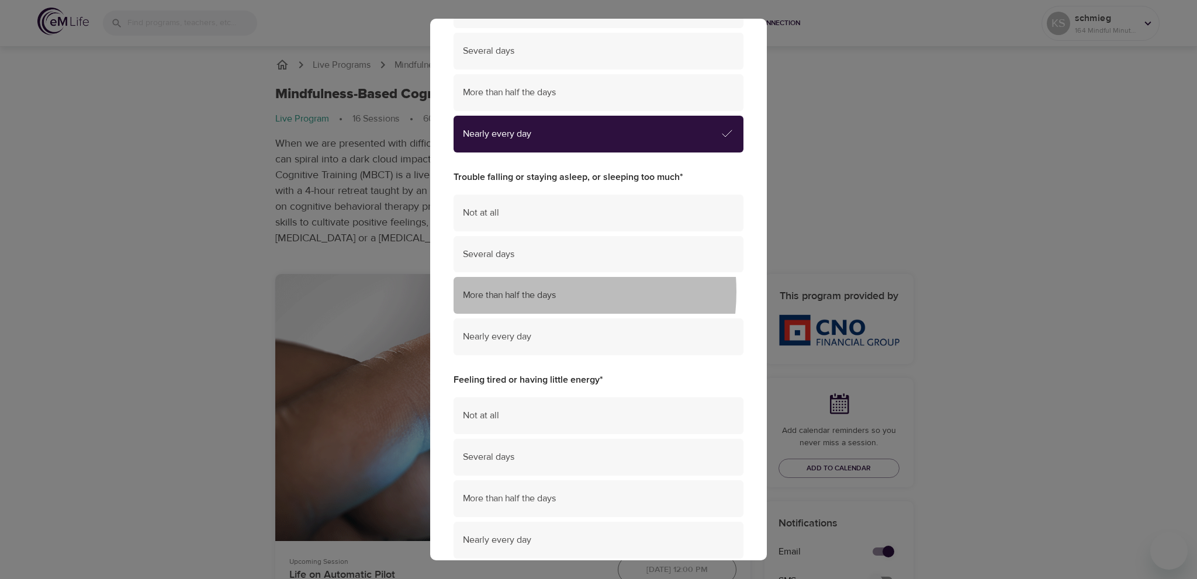
click at [534, 292] on span "More than half the days" at bounding box center [598, 295] width 271 height 13
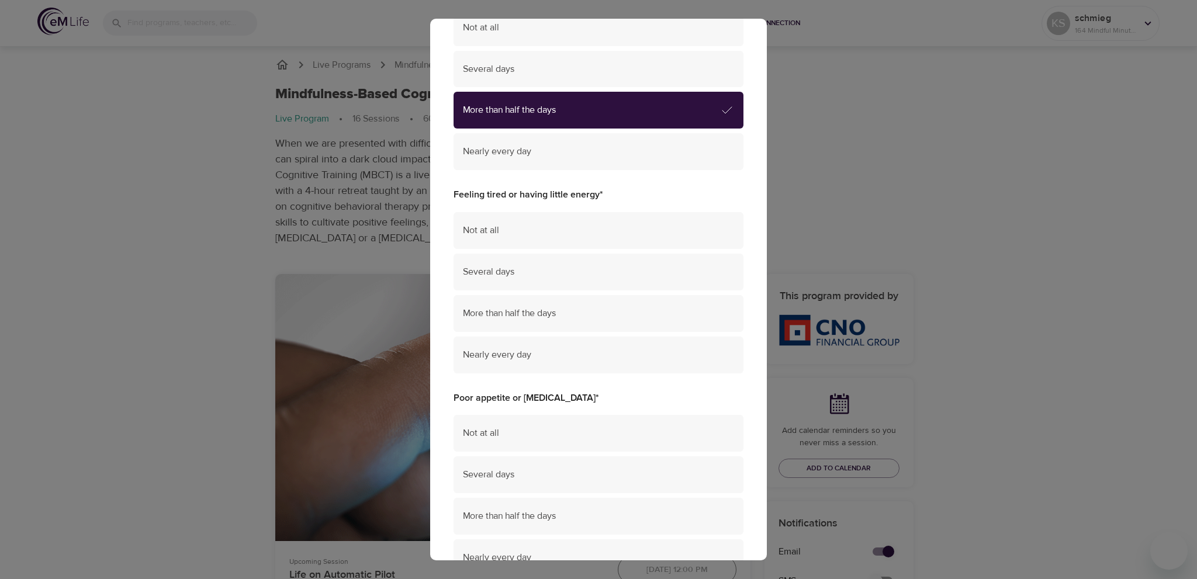
scroll to position [584, 0]
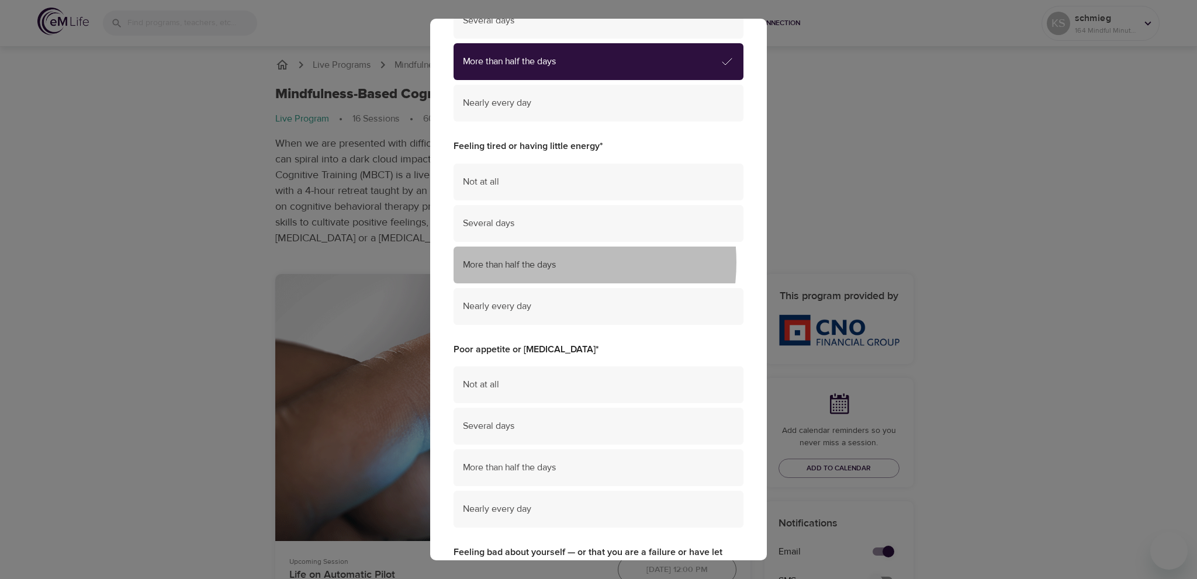
click at [540, 262] on span "More than half the days" at bounding box center [598, 264] width 271 height 13
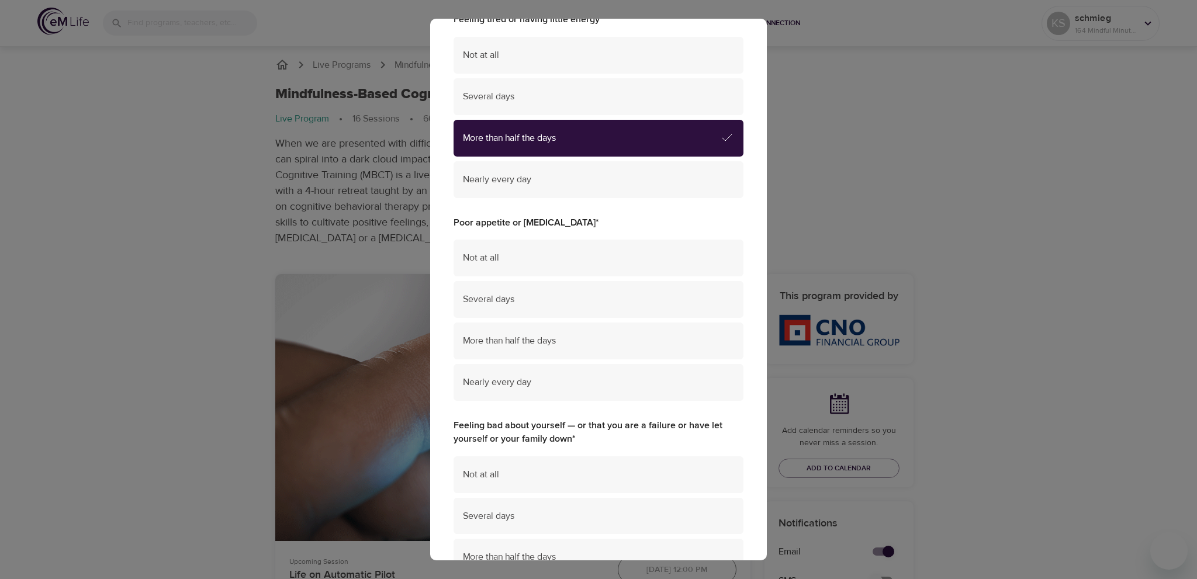
scroll to position [760, 0]
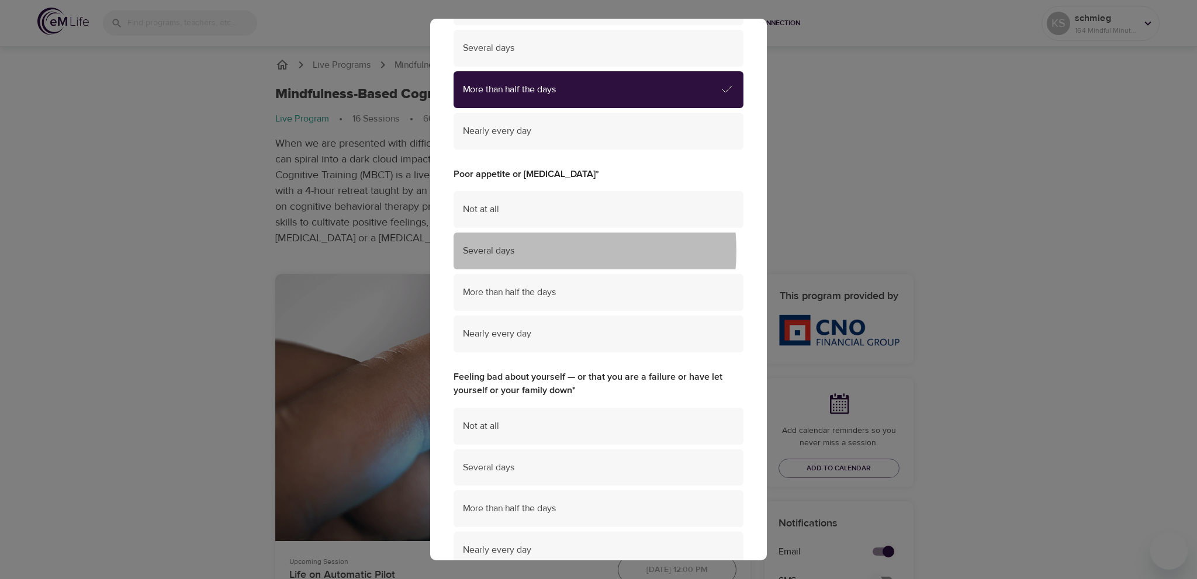
click at [543, 251] on span "Several days" at bounding box center [598, 250] width 271 height 13
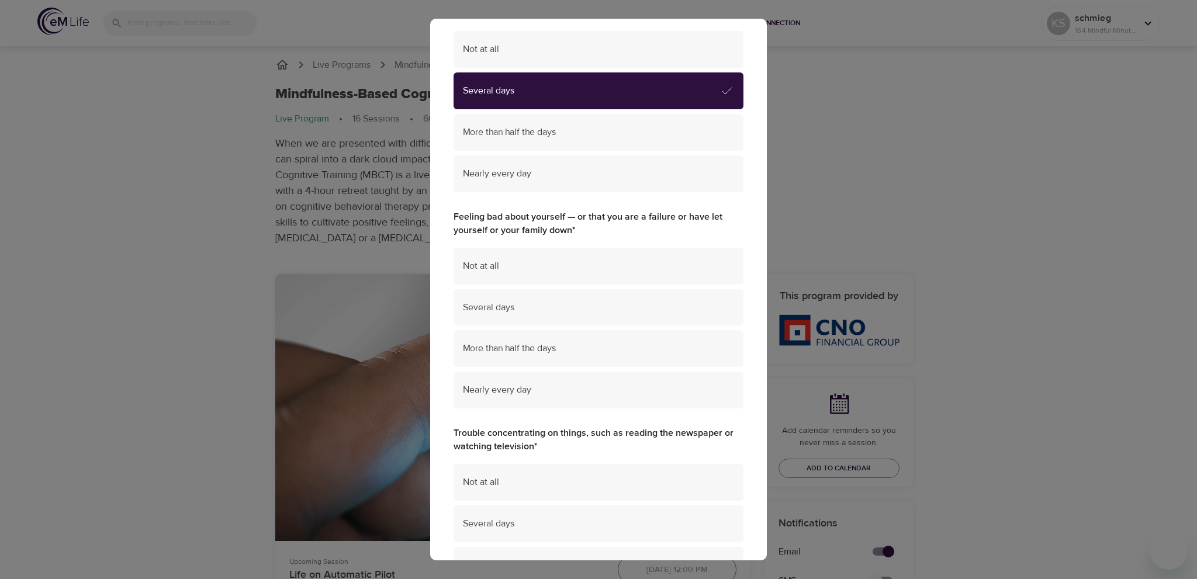
scroll to position [935, 0]
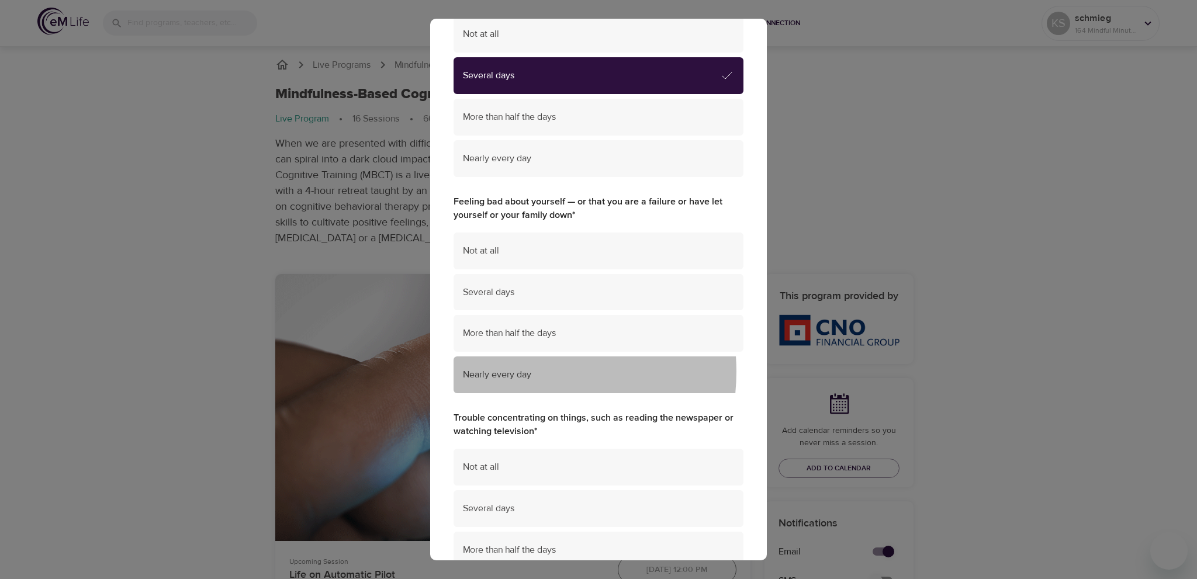
click at [521, 372] on span "Nearly every day" at bounding box center [598, 374] width 271 height 13
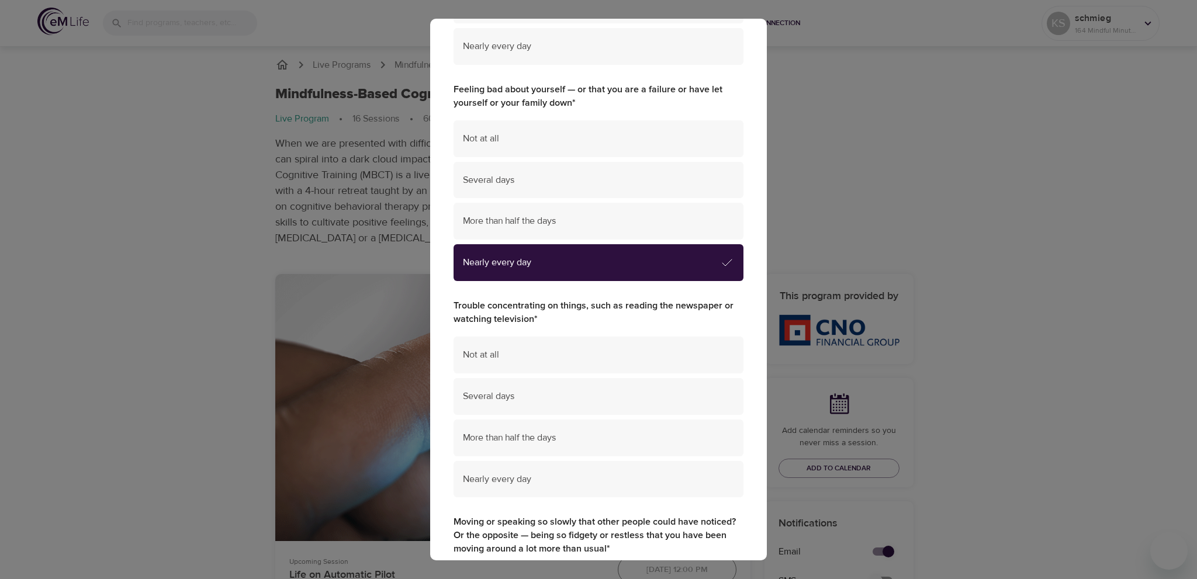
scroll to position [1110, 0]
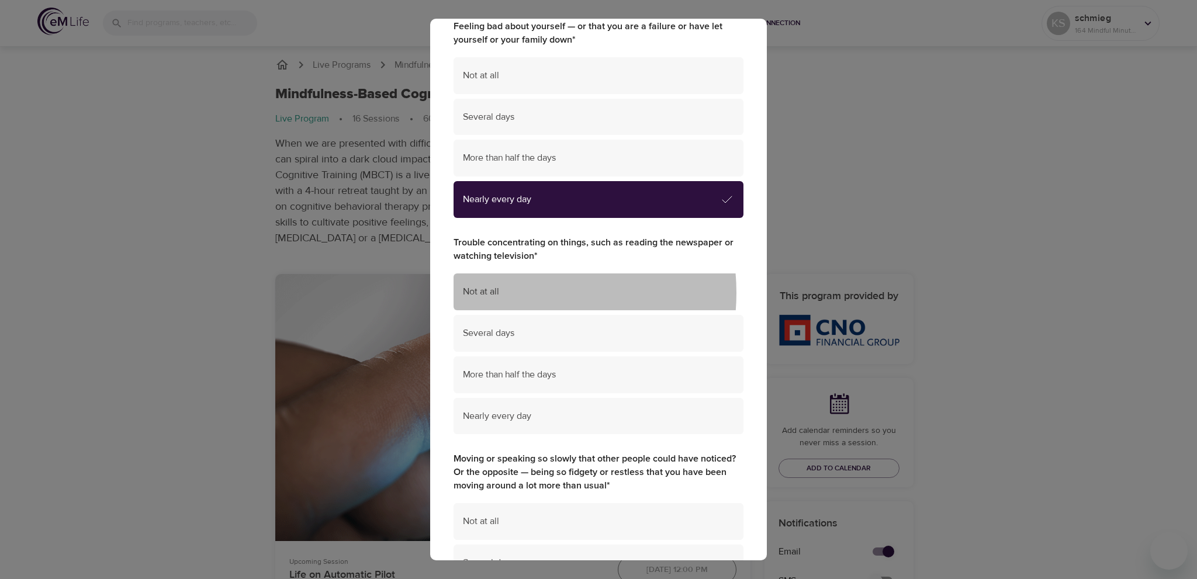
click at [518, 293] on span "Not at all" at bounding box center [598, 291] width 271 height 13
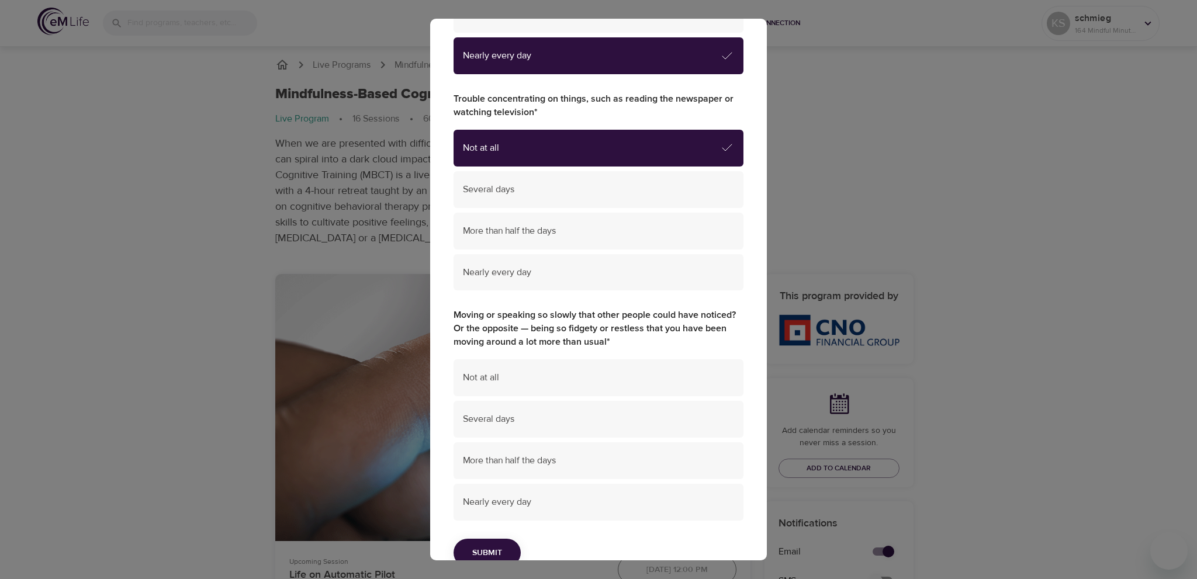
scroll to position [1284, 0]
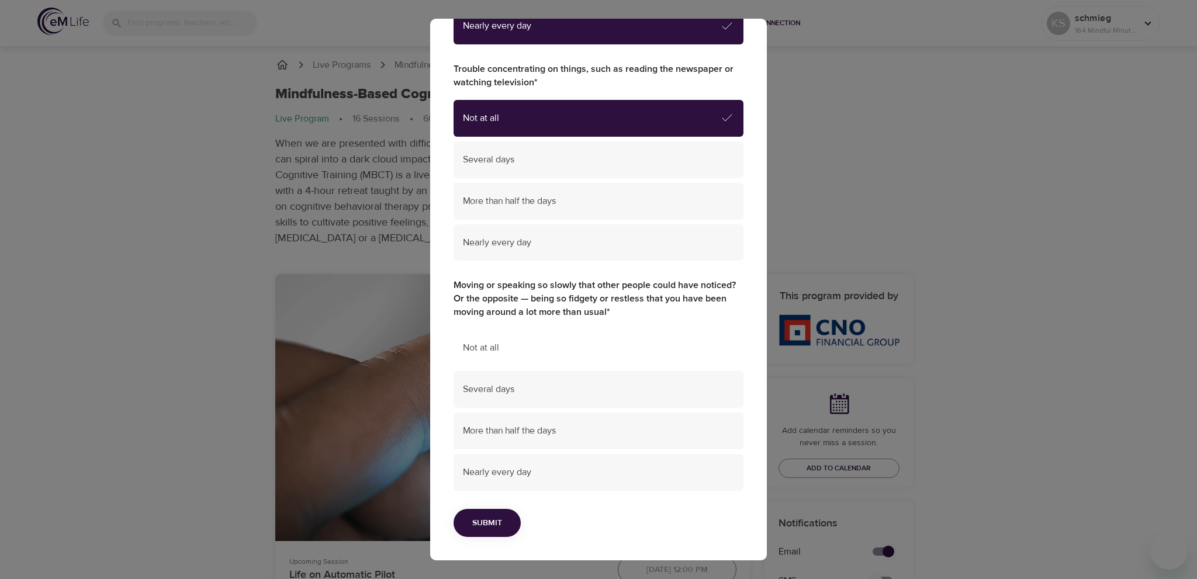
click at [528, 351] on span "Not at all" at bounding box center [598, 347] width 271 height 13
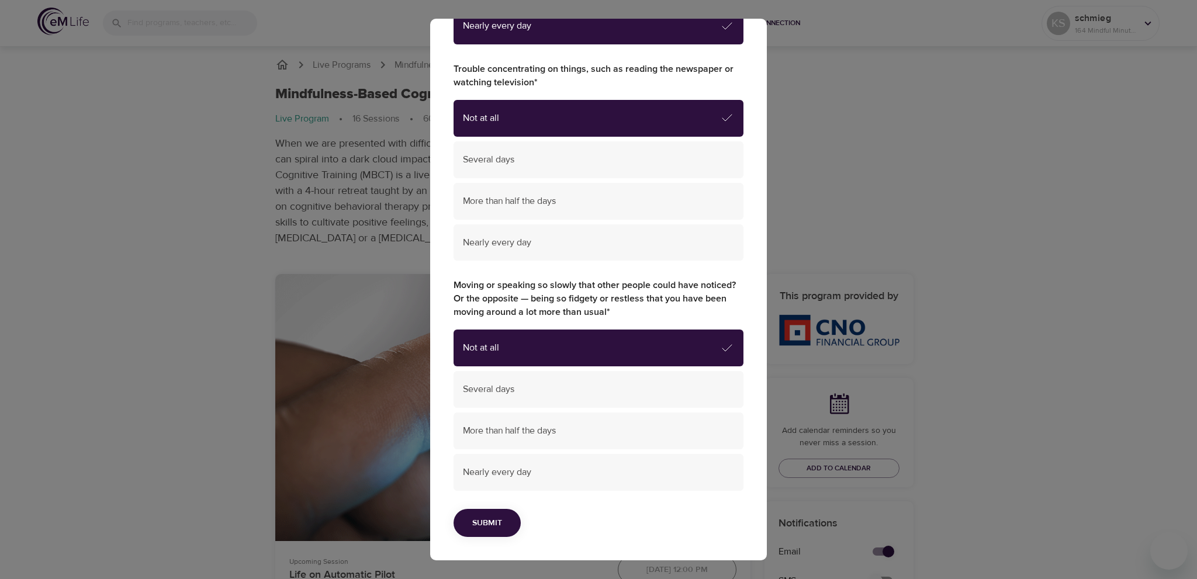
click at [493, 522] on span "Submit" at bounding box center [487, 523] width 30 height 15
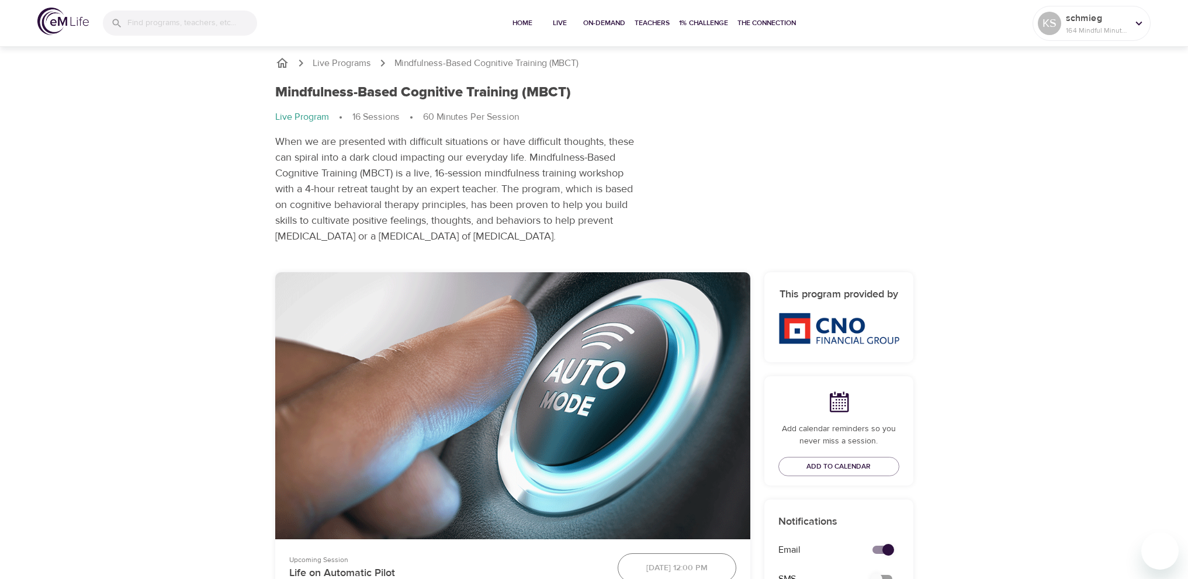
scroll to position [0, 0]
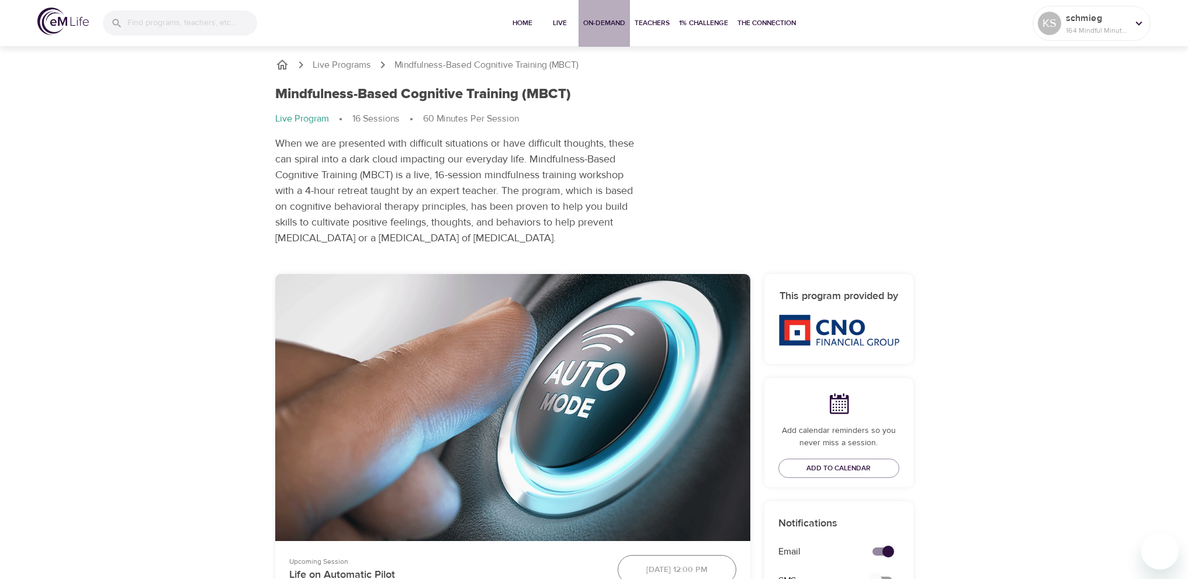
click at [614, 23] on span "On-Demand" at bounding box center [604, 23] width 42 height 12
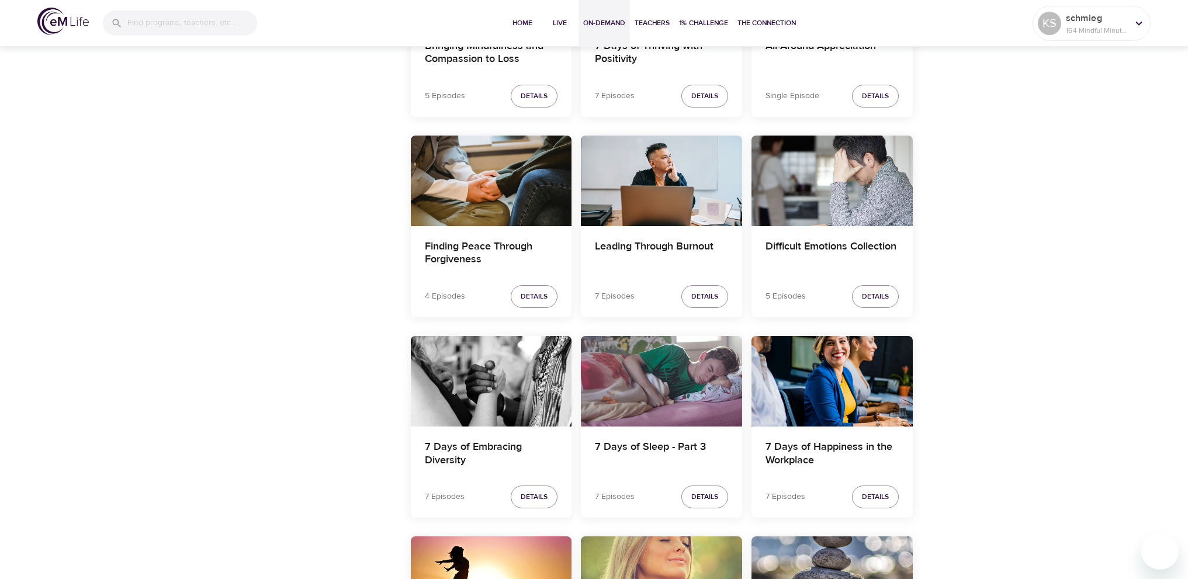
scroll to position [1169, 0]
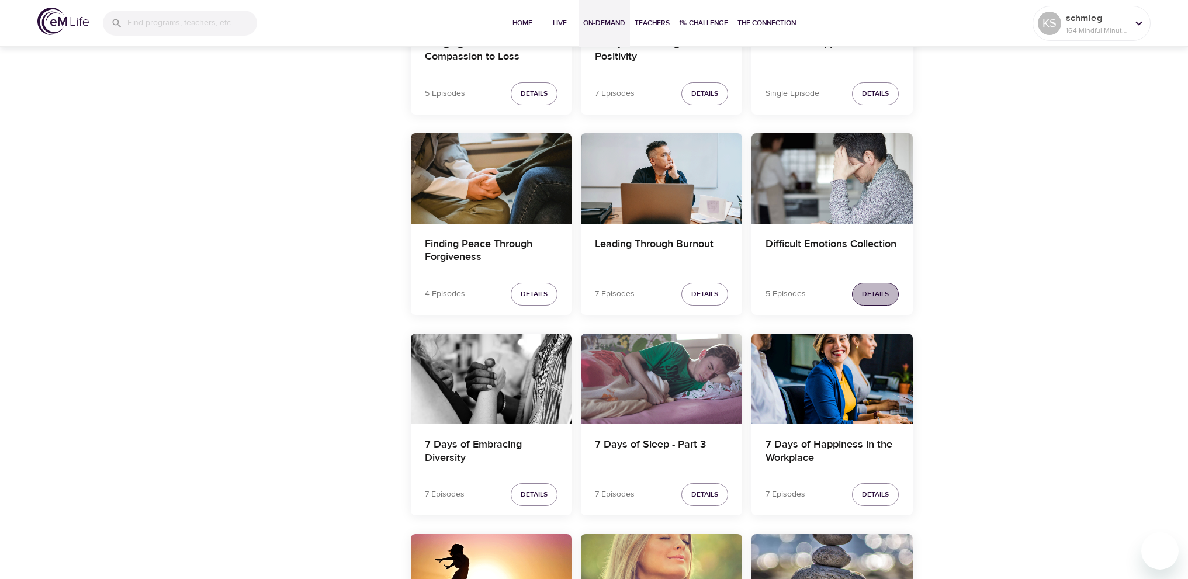
click at [877, 291] on span "Details" at bounding box center [875, 294] width 27 height 12
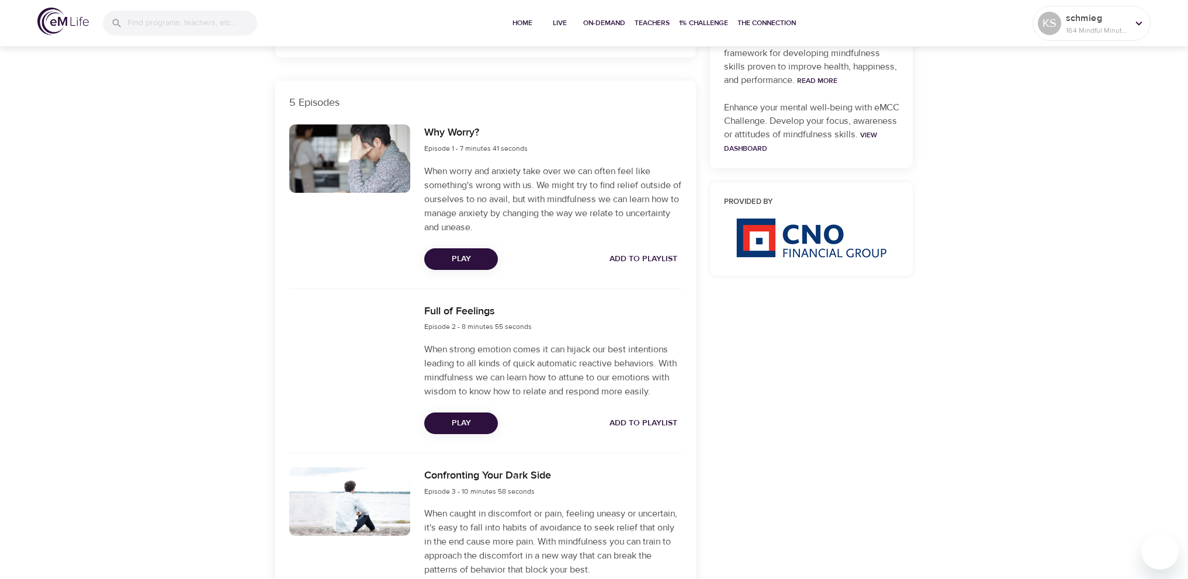
scroll to position [351, 0]
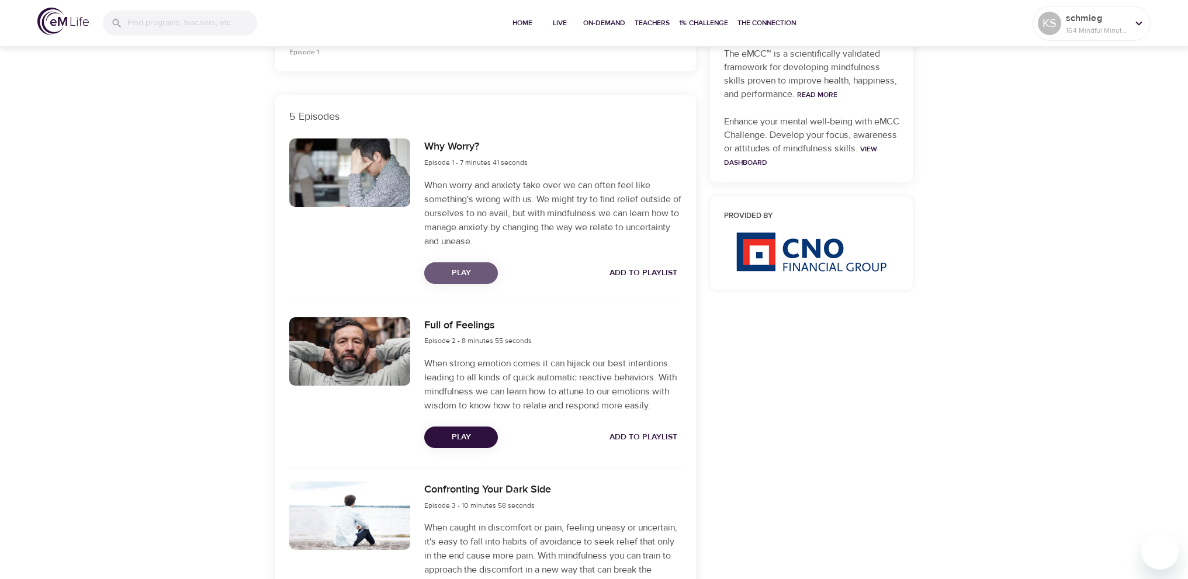
click at [460, 268] on span "Play" at bounding box center [461, 273] width 55 height 15
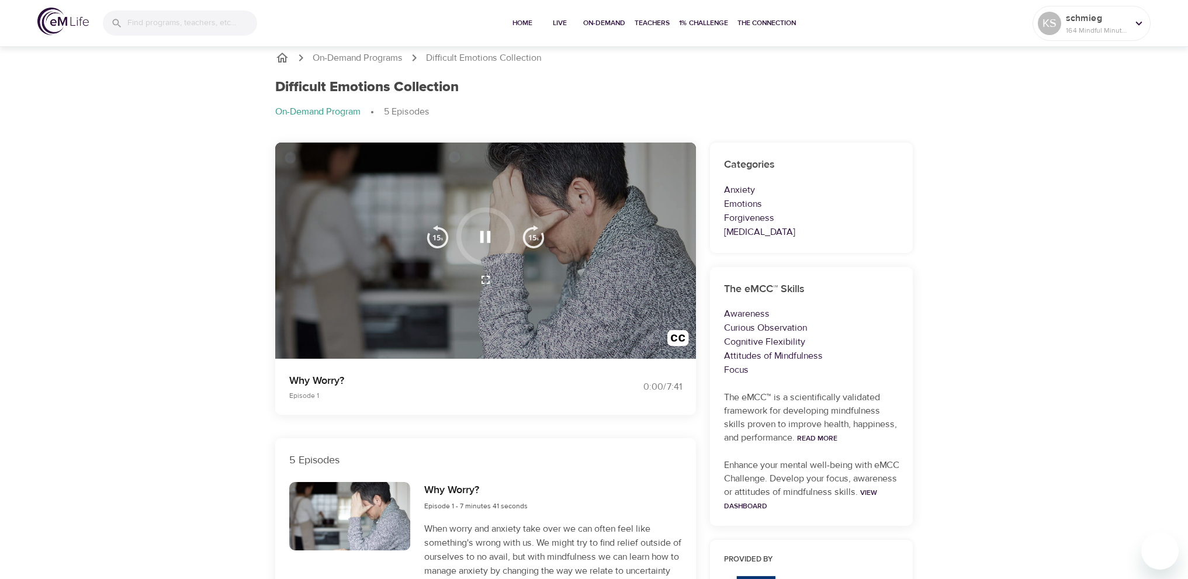
scroll to position [0, 0]
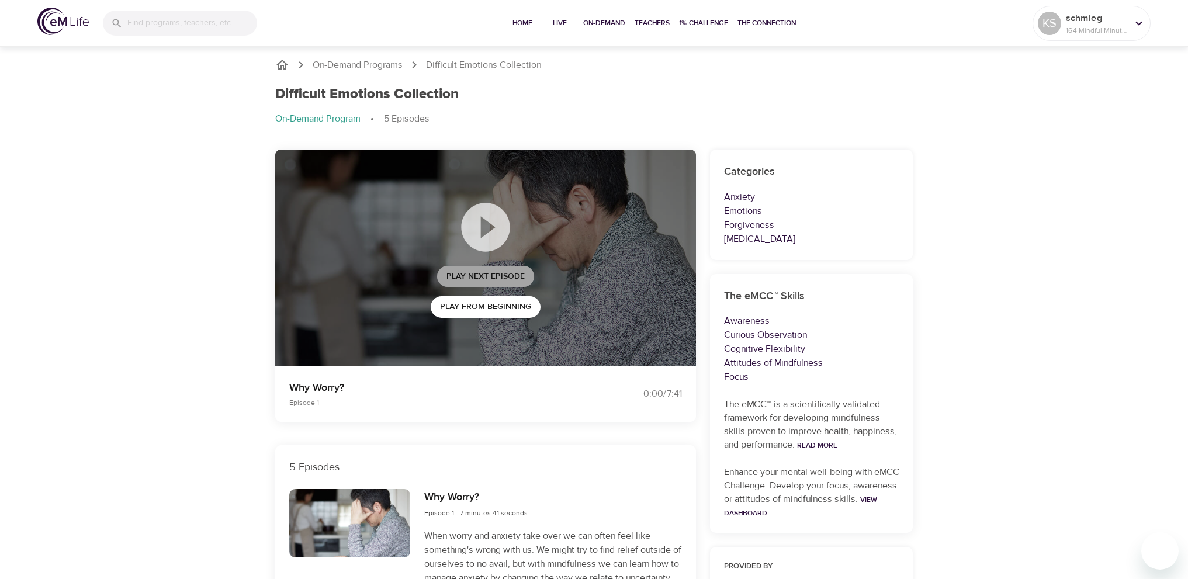
click at [493, 273] on span "Play Next Episode" at bounding box center [485, 276] width 78 height 15
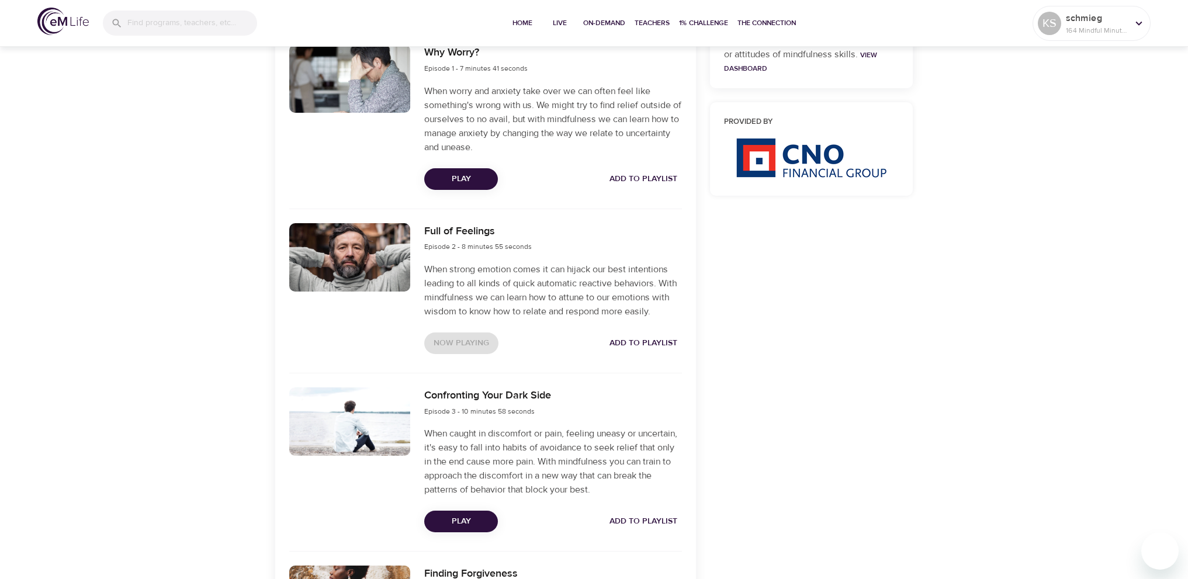
scroll to position [467, 0]
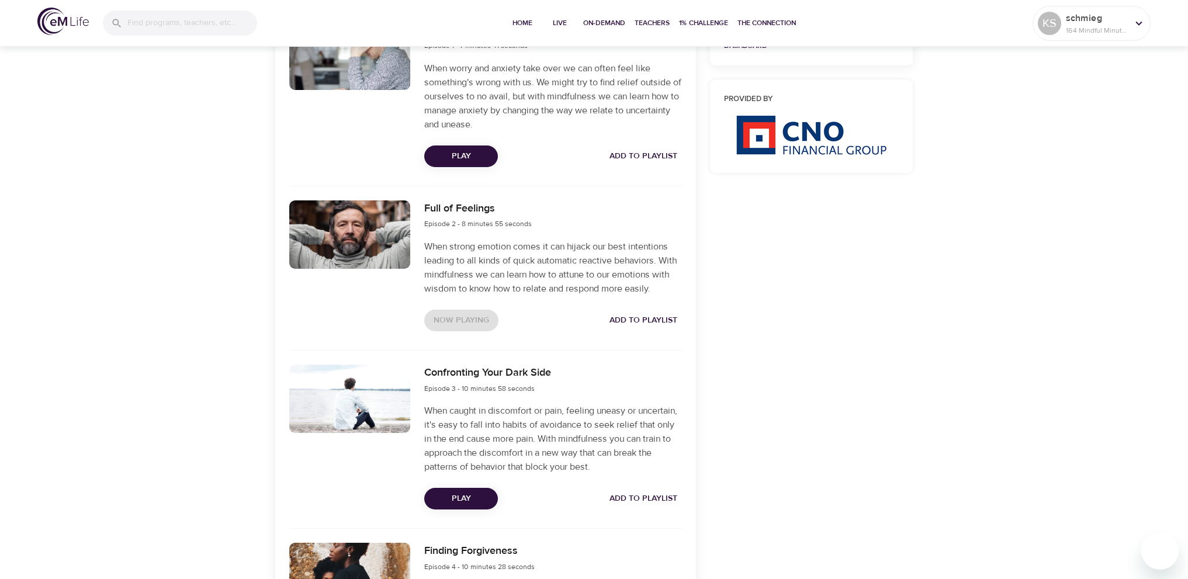
click at [931, 304] on div "On-Demand Programs Difficult Emotions Collection Difficult Emotions Collection …" at bounding box center [594, 257] width 1188 height 1362
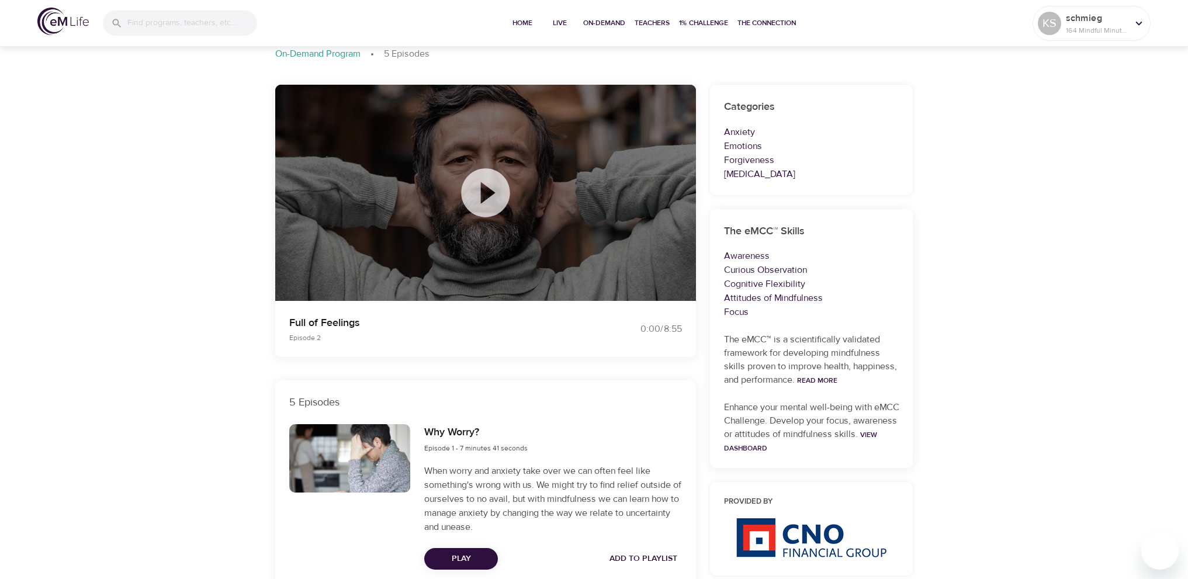
scroll to position [0, 0]
